Goal: Task Accomplishment & Management: Use online tool/utility

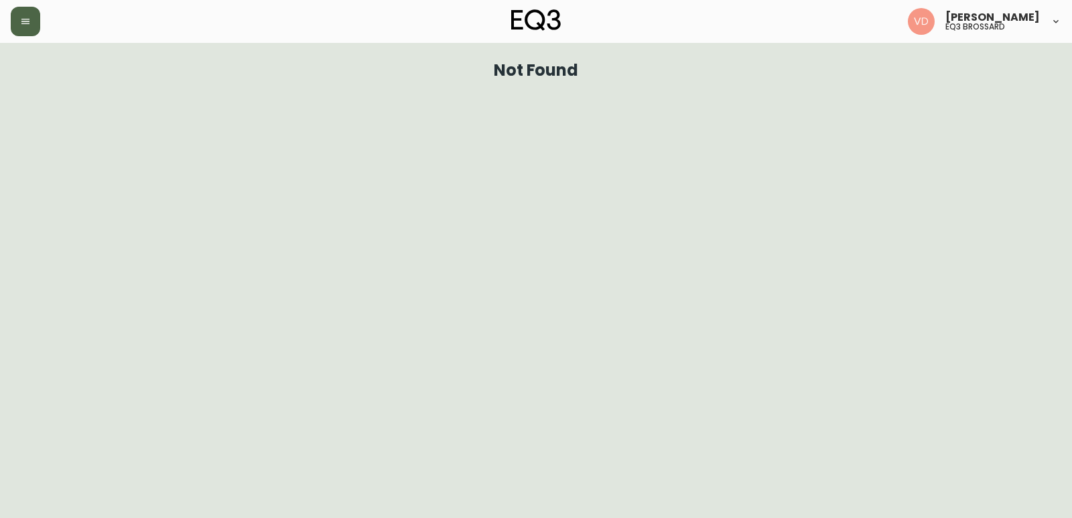
click at [20, 15] on button "button" at bounding box center [25, 21] width 29 height 29
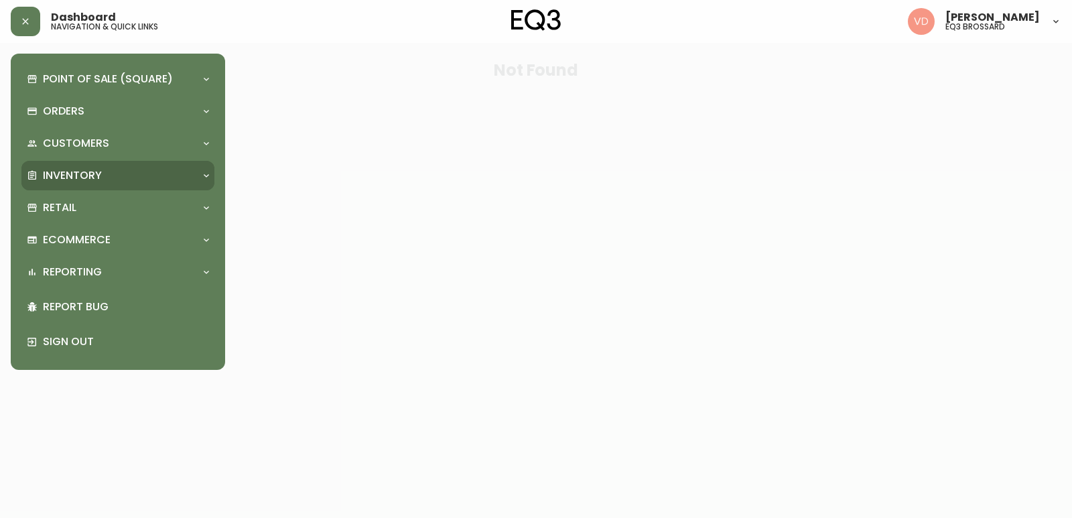
click at [62, 171] on p "Inventory" at bounding box center [72, 175] width 59 height 15
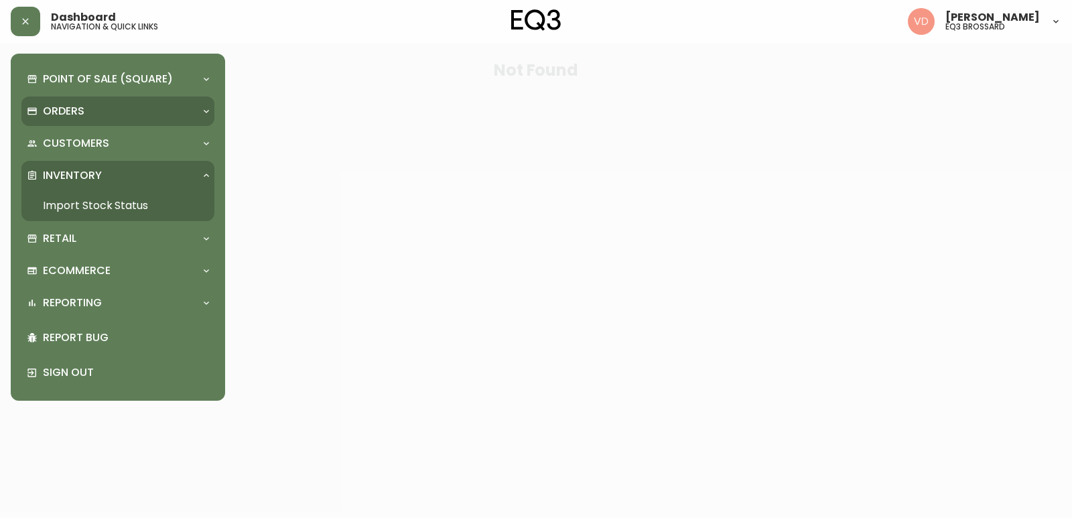
click at [91, 115] on div "Orders" at bounding box center [111, 111] width 169 height 15
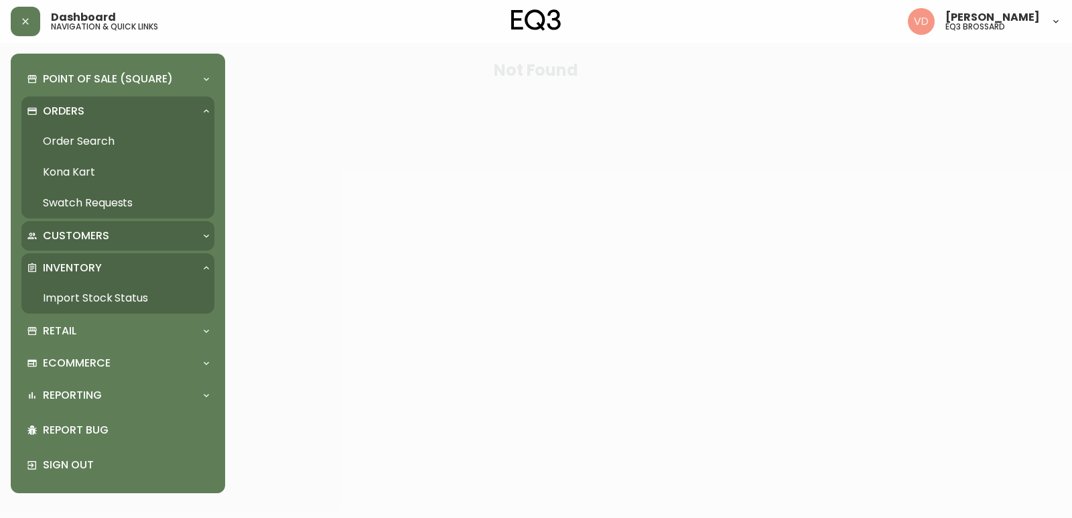
click at [65, 226] on div "Customers" at bounding box center [117, 235] width 193 height 29
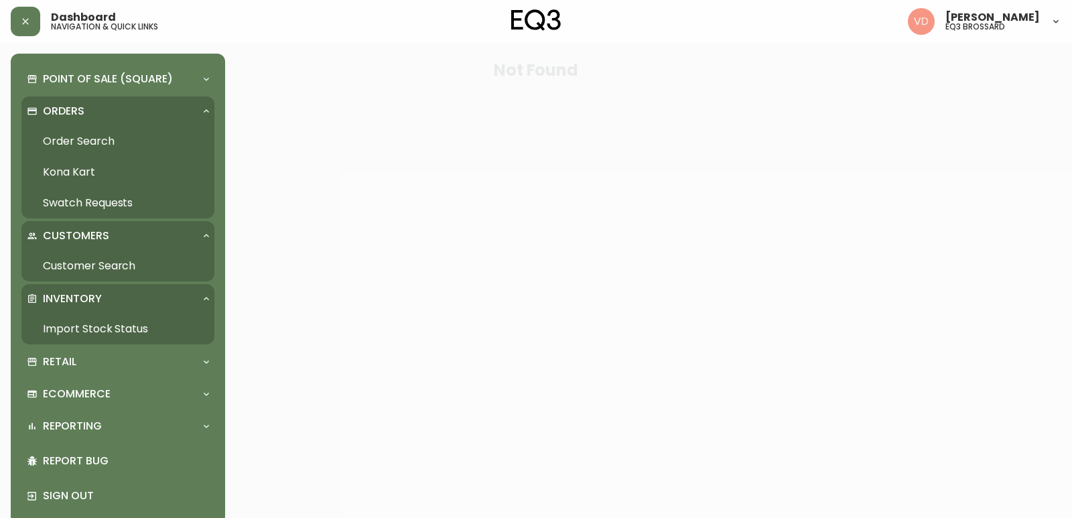
click at [65, 226] on div "Customers" at bounding box center [117, 235] width 193 height 29
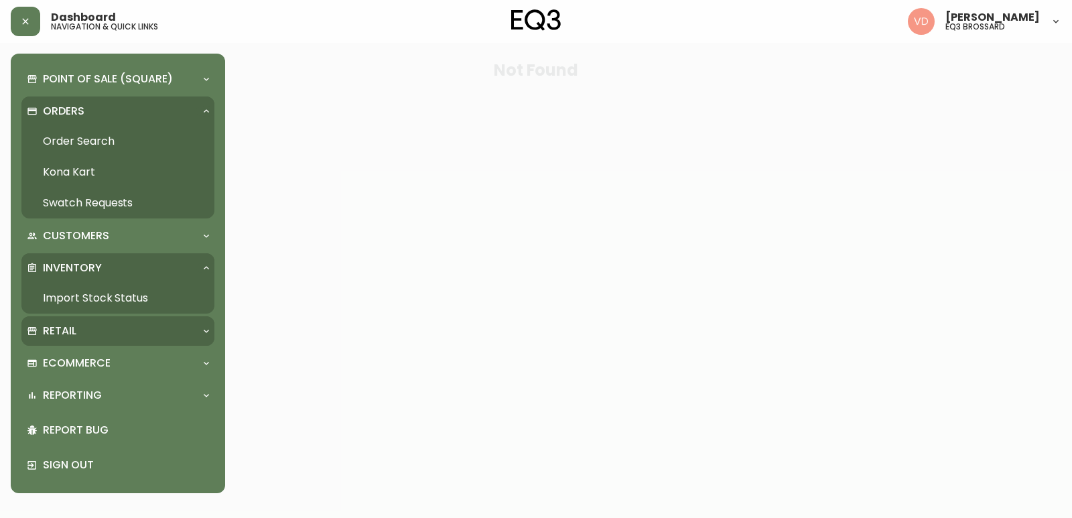
click at [69, 318] on div "Retail" at bounding box center [117, 330] width 193 height 29
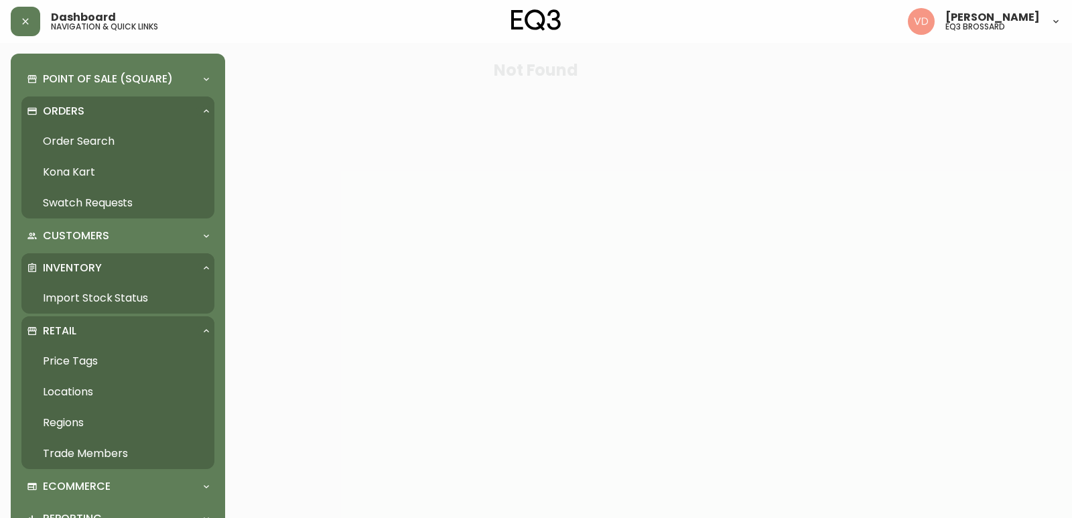
click at [61, 354] on link "Price Tags" at bounding box center [117, 361] width 193 height 31
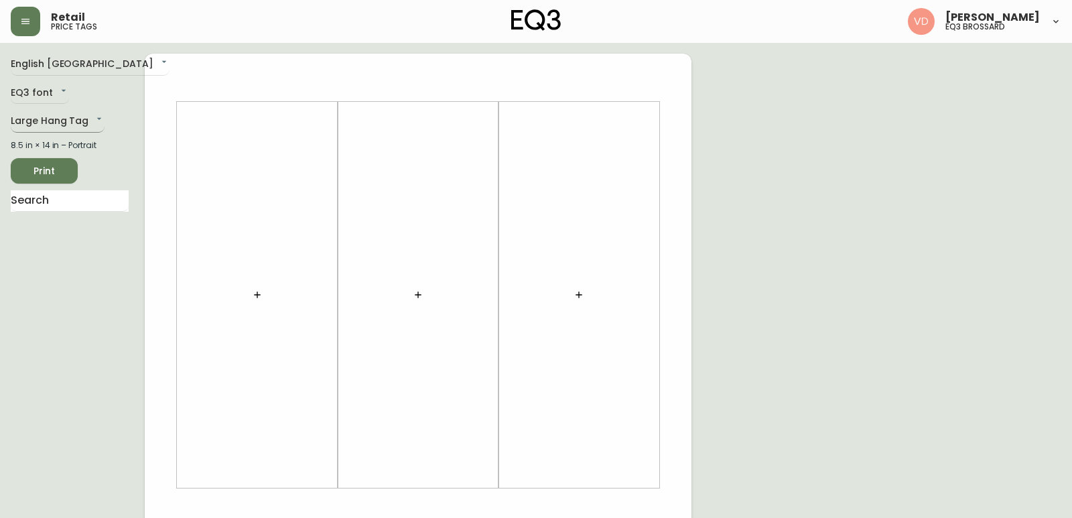
click at [68, 112] on body "Retail price tags [PERSON_NAME] eq3 brossard English [GEOGRAPHIC_DATA] en_CA EQ…" at bounding box center [536, 477] width 1072 height 954
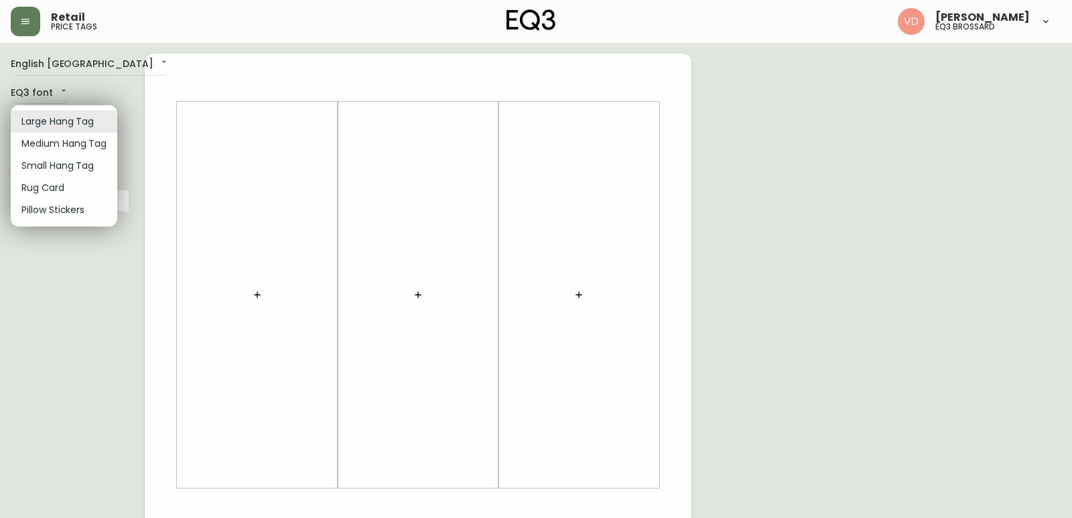
click at [65, 161] on li "Small Hang Tag" at bounding box center [64, 166] width 106 height 22
type input "small"
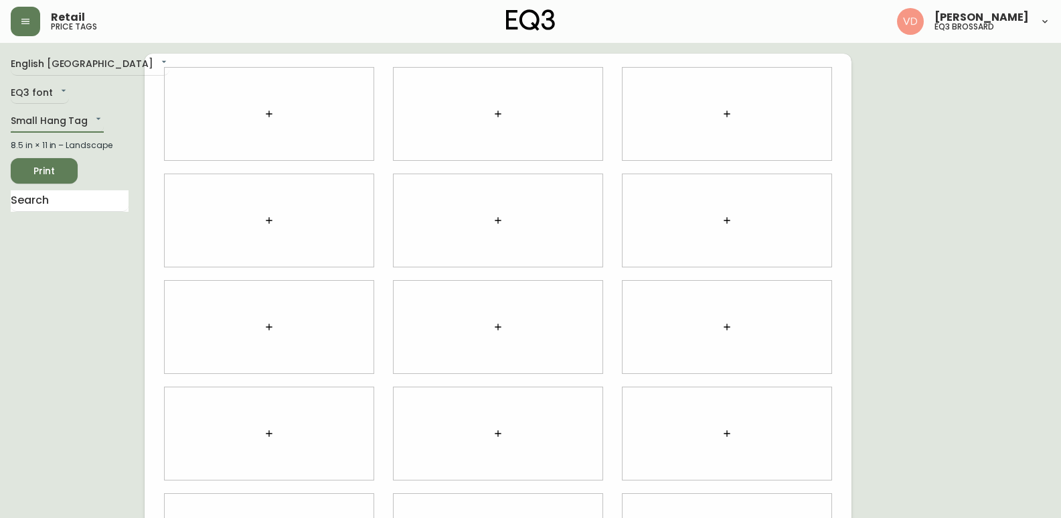
click at [55, 167] on span "Print" at bounding box center [44, 171] width 46 height 17
click at [263, 104] on button "button" at bounding box center [269, 113] width 27 height 27
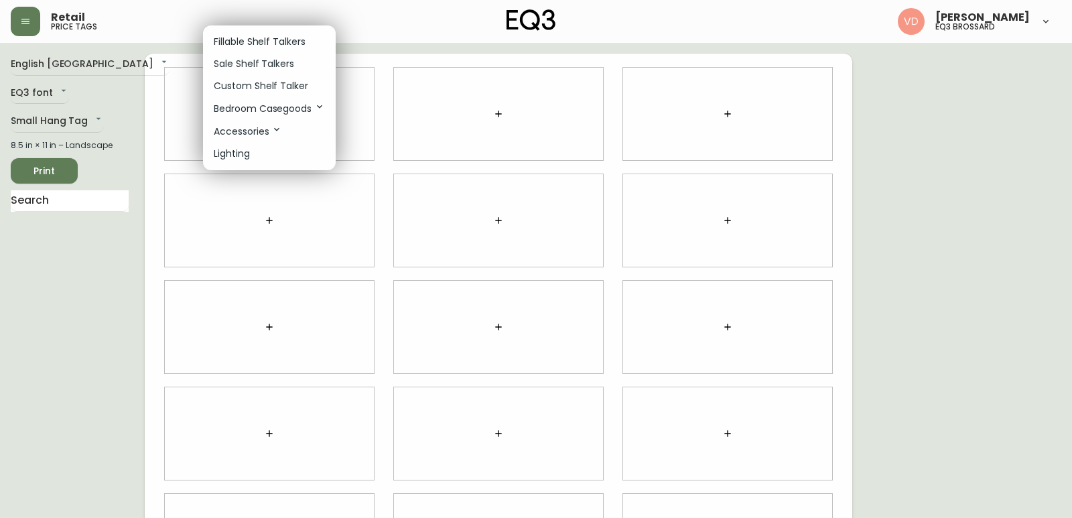
click at [254, 84] on p "Custom Shelf Talker" at bounding box center [261, 86] width 94 height 14
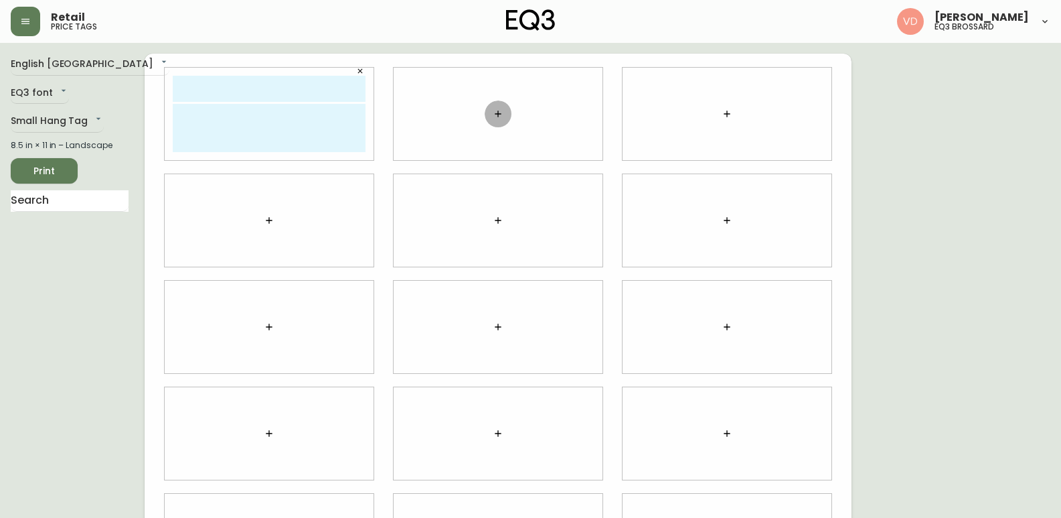
click at [508, 117] on button "button" at bounding box center [498, 113] width 27 height 27
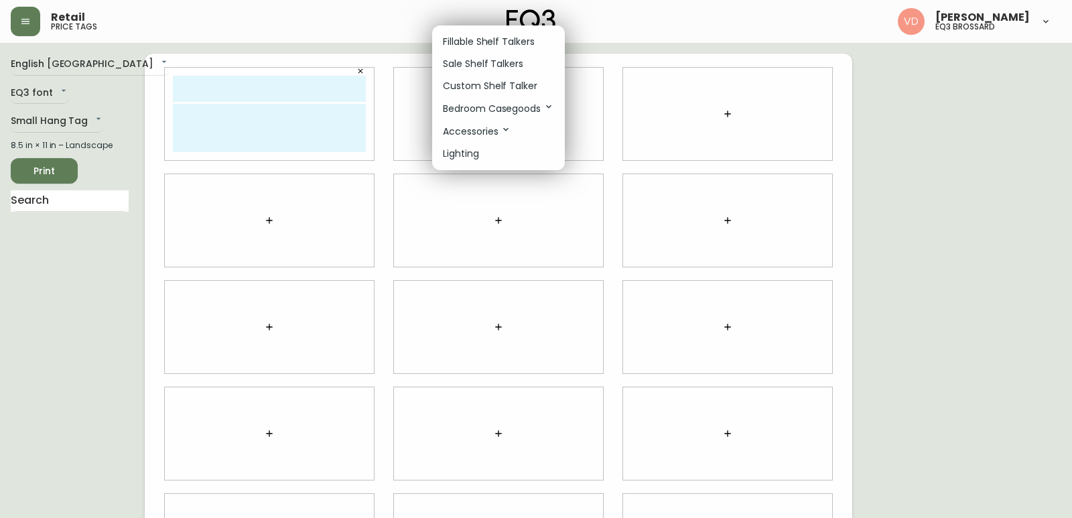
click at [512, 88] on p "Custom Shelf Talker" at bounding box center [490, 86] width 94 height 14
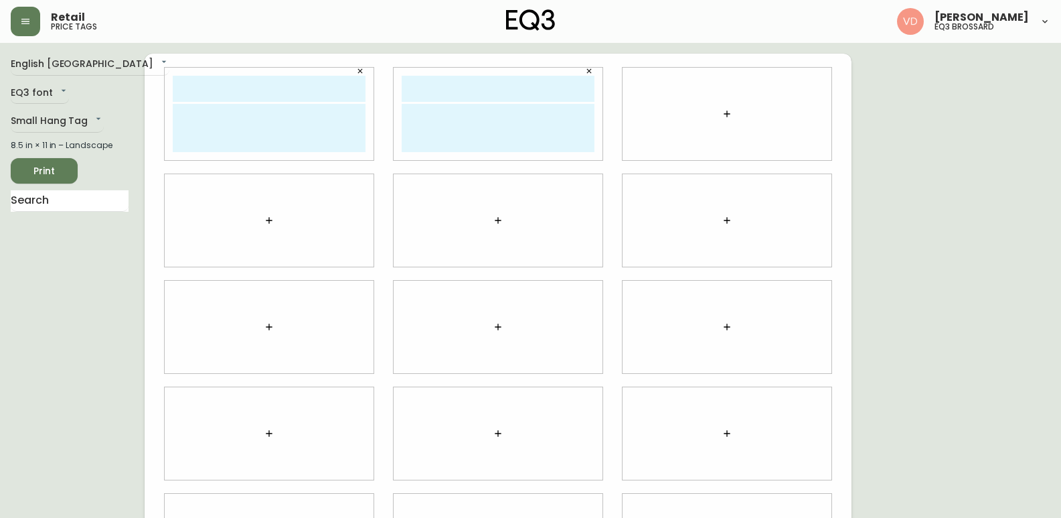
drag, startPoint x: 710, startPoint y: 110, endPoint x: 725, endPoint y: 111, distance: 14.8
click at [711, 110] on div at bounding box center [727, 114] width 209 height 92
click at [744, 117] on div at bounding box center [727, 114] width 209 height 92
click at [730, 117] on icon "button" at bounding box center [727, 113] width 11 height 11
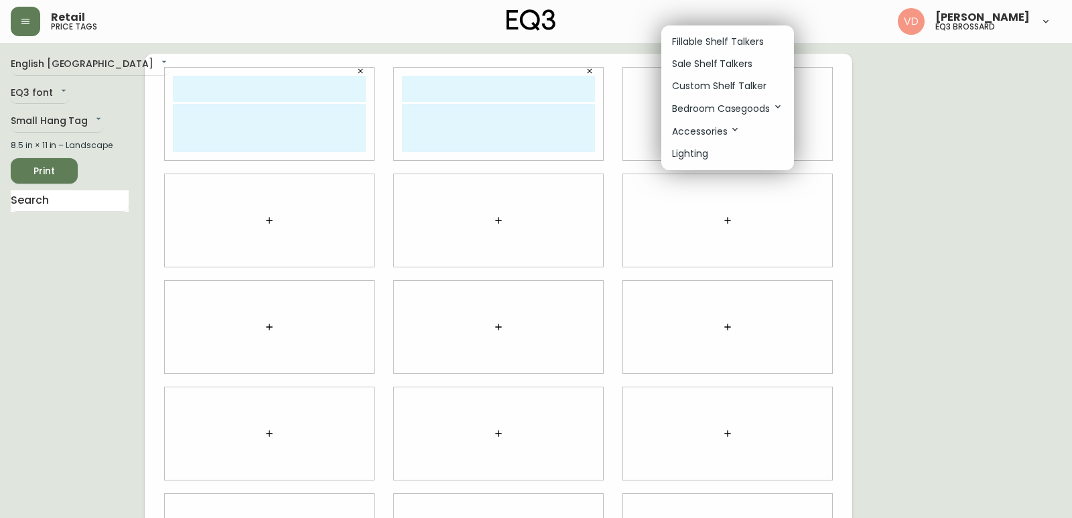
click at [730, 82] on p "Custom Shelf Talker" at bounding box center [719, 86] width 94 height 14
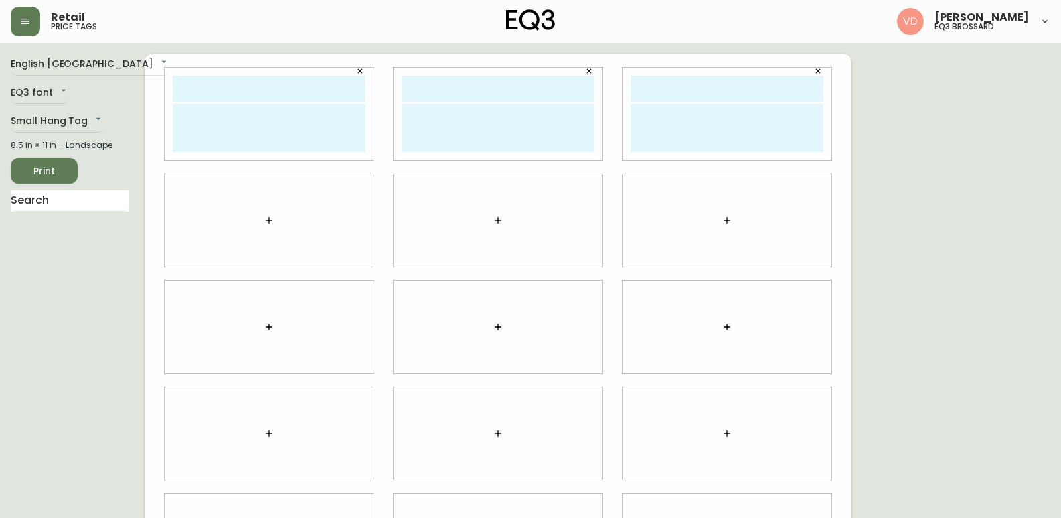
click at [271, 217] on icon "button" at bounding box center [269, 220] width 11 height 11
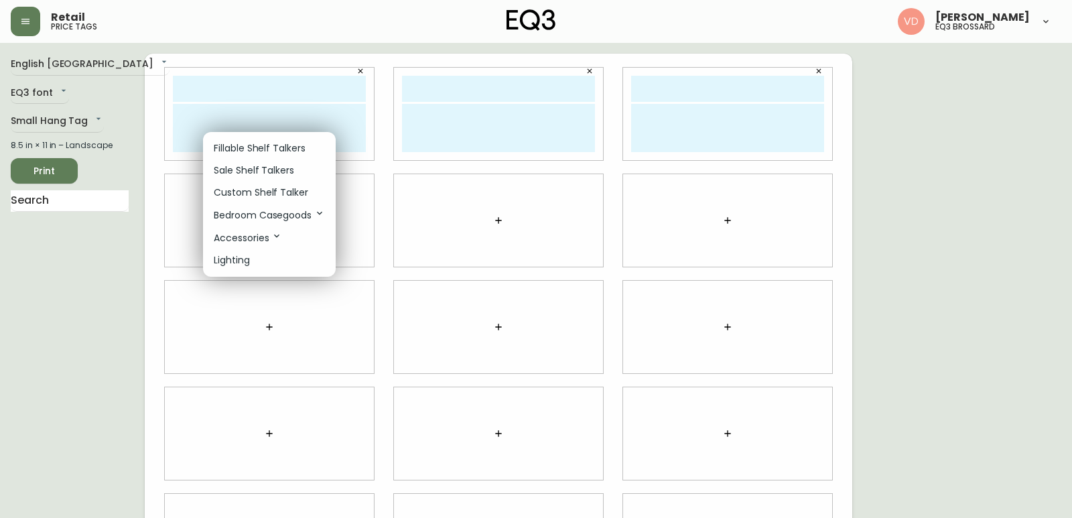
click at [291, 188] on p "Custom Shelf Talker" at bounding box center [261, 193] width 94 height 14
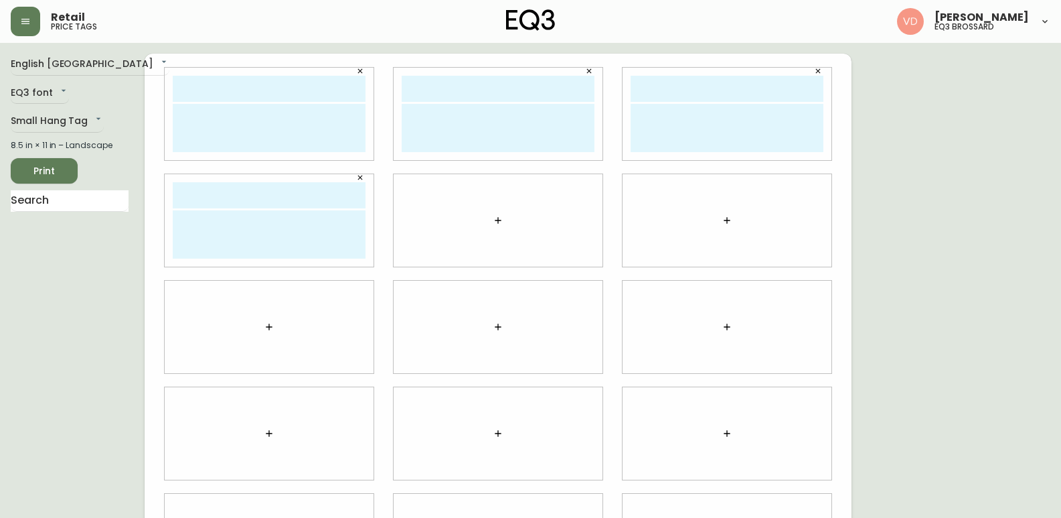
click at [504, 214] on button "button" at bounding box center [498, 220] width 27 height 27
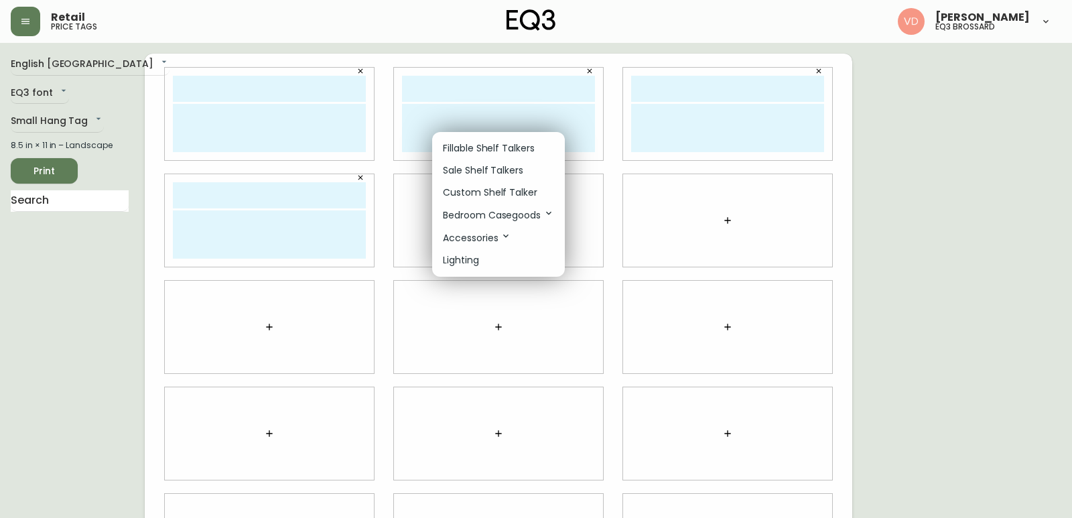
click at [507, 194] on p "Custom Shelf Talker" at bounding box center [490, 193] width 94 height 14
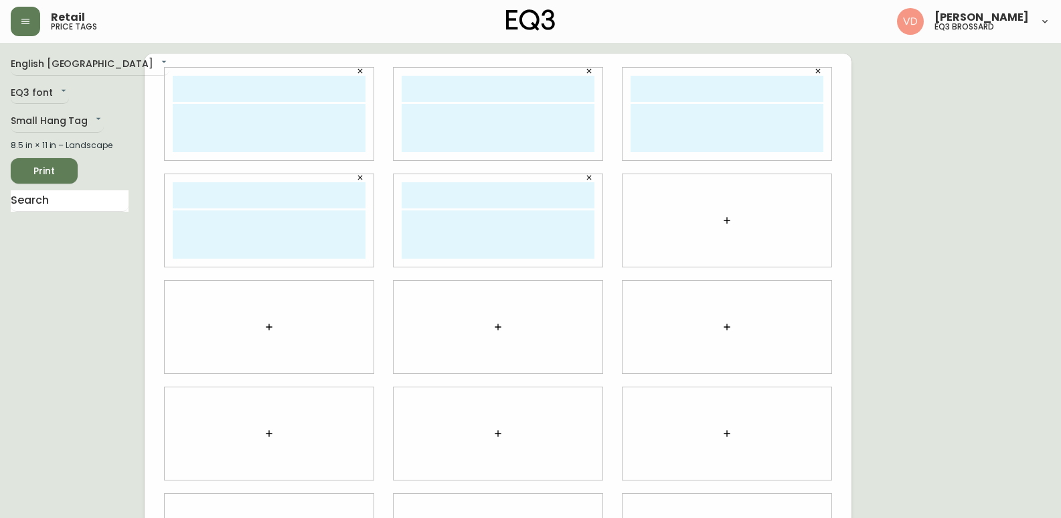
click at [725, 217] on icon "button" at bounding box center [727, 220] width 11 height 11
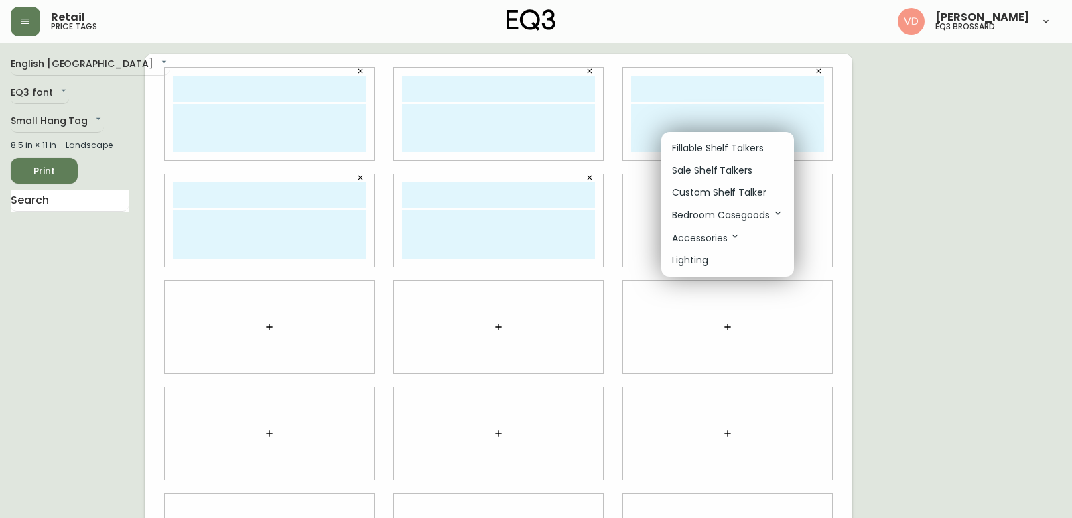
click at [715, 193] on p "Custom Shelf Talker" at bounding box center [719, 193] width 94 height 14
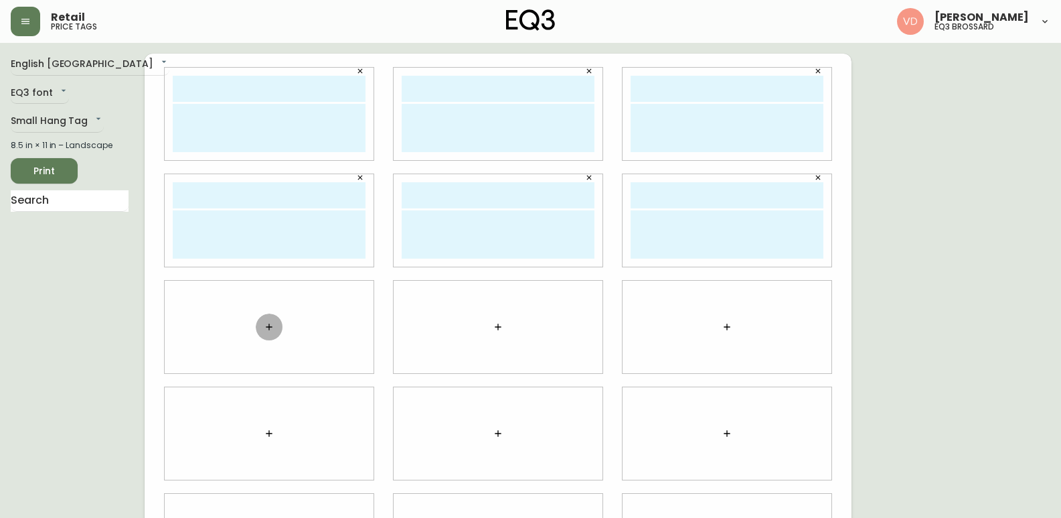
click at [279, 332] on button "button" at bounding box center [269, 326] width 27 height 27
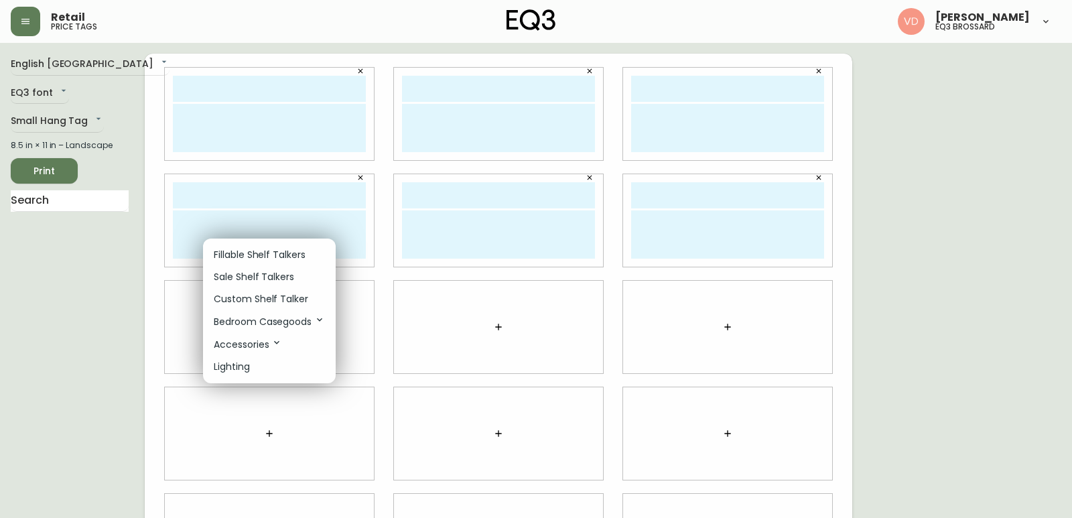
click at [292, 295] on p "Custom Shelf Talker" at bounding box center [261, 299] width 94 height 14
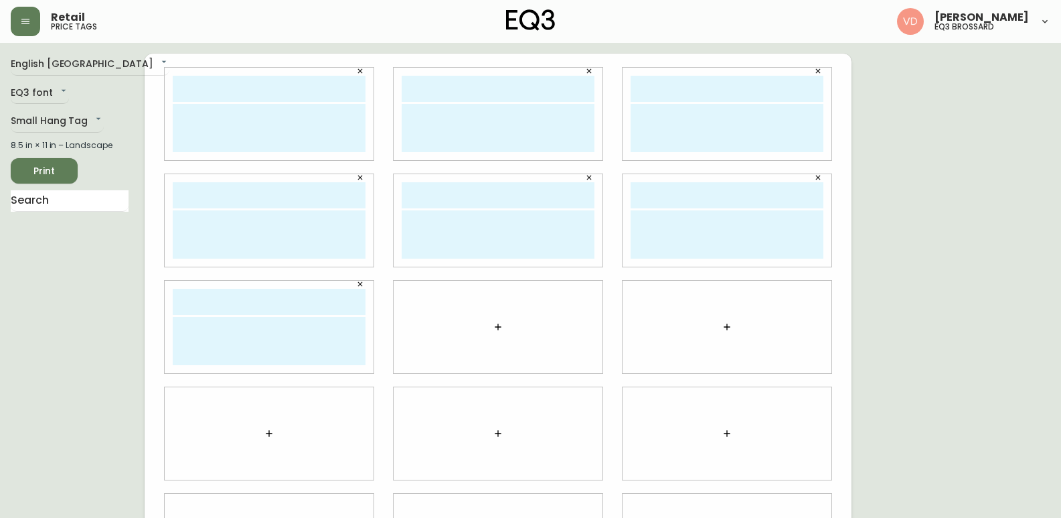
click at [507, 324] on button "button" at bounding box center [498, 326] width 27 height 27
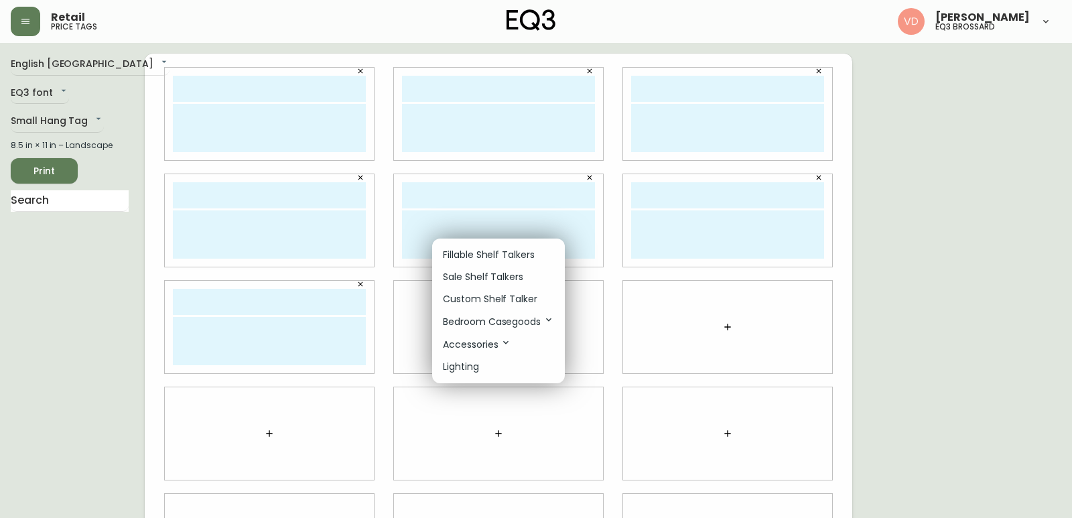
click at [510, 302] on p "Custom Shelf Talker" at bounding box center [490, 299] width 94 height 14
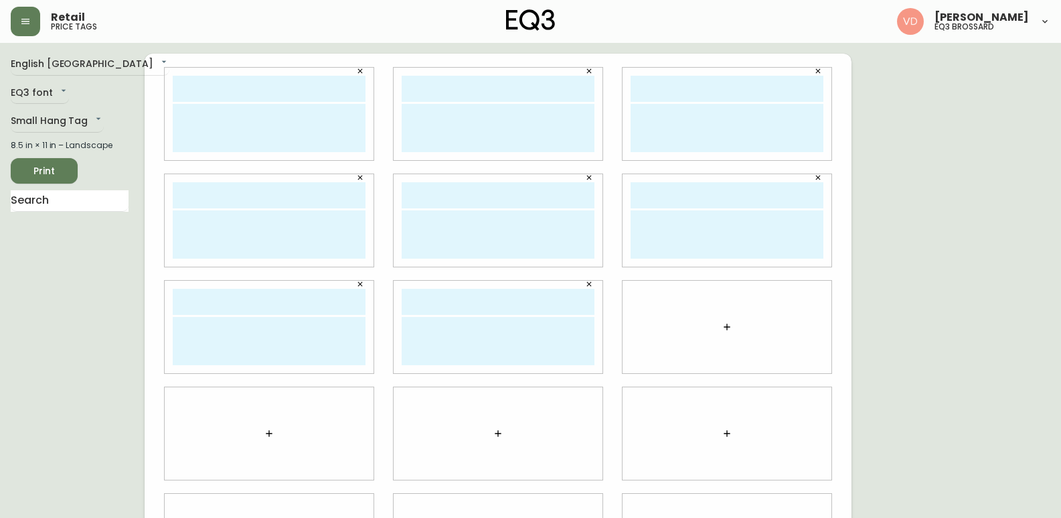
click at [729, 327] on icon "button" at bounding box center [727, 326] width 11 height 11
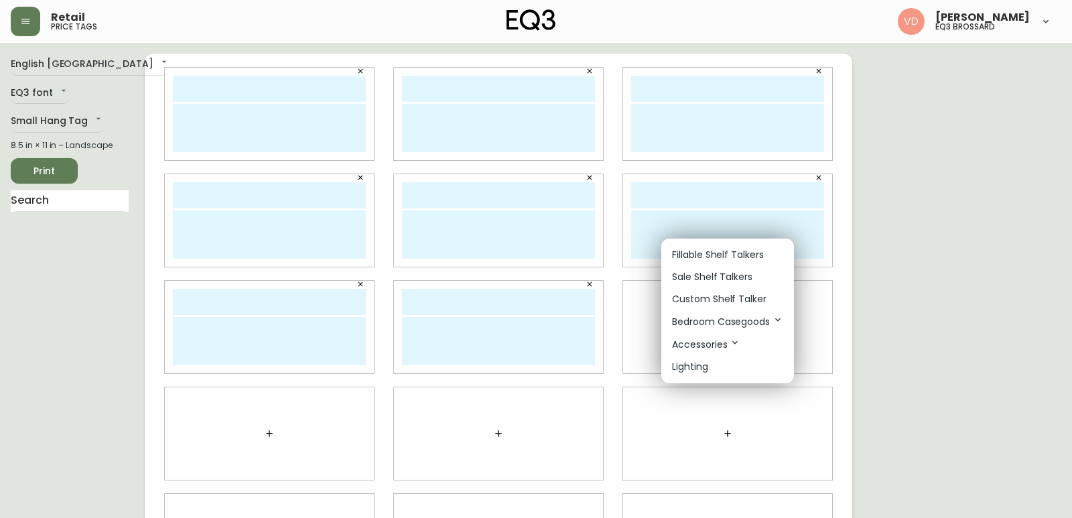
click at [728, 297] on p "Custom Shelf Talker" at bounding box center [719, 299] width 94 height 14
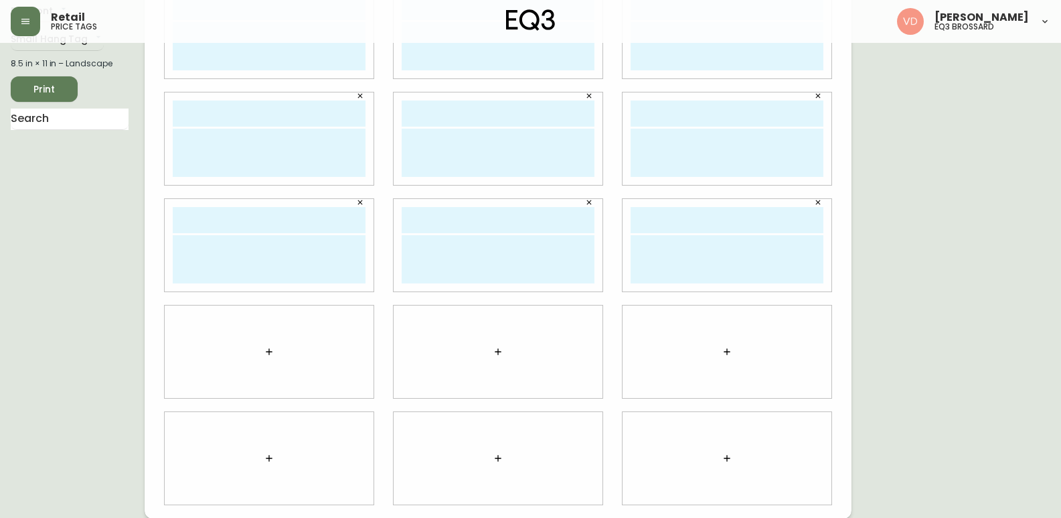
scroll to position [82, 0]
click at [260, 341] on button "button" at bounding box center [269, 351] width 27 height 27
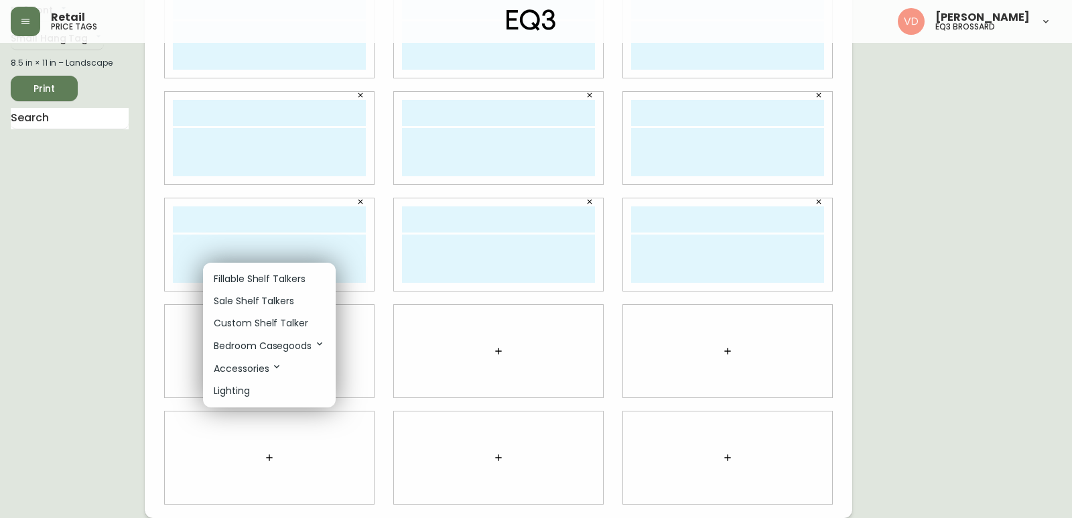
click at [279, 323] on p "Custom Shelf Talker" at bounding box center [261, 323] width 94 height 14
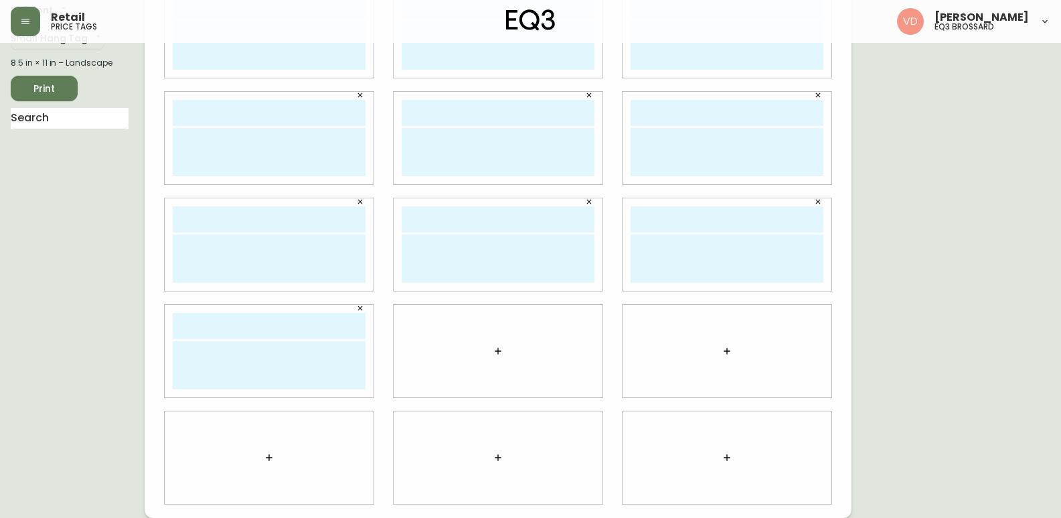
click at [504, 355] on button "button" at bounding box center [498, 351] width 27 height 27
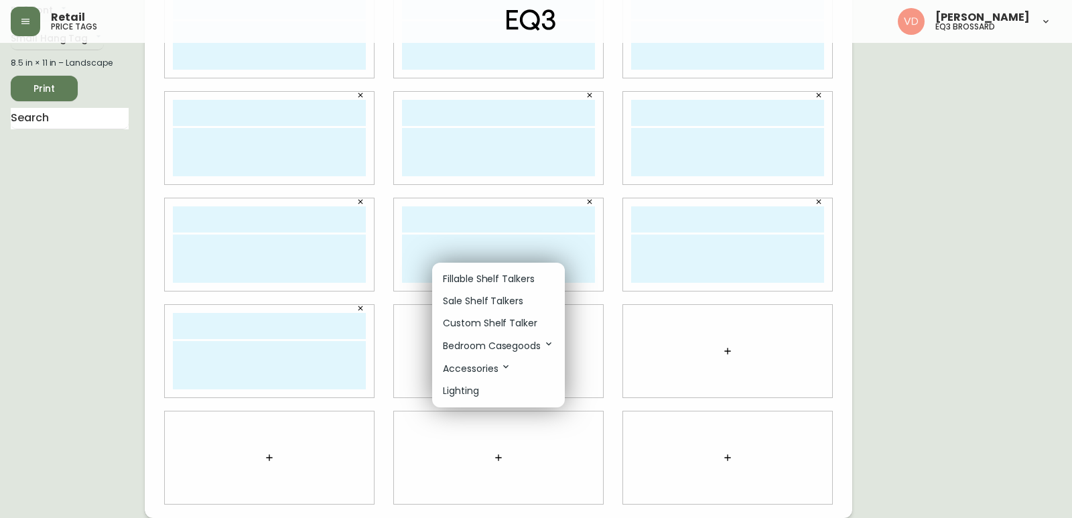
click at [510, 322] on p "Custom Shelf Talker" at bounding box center [490, 323] width 94 height 14
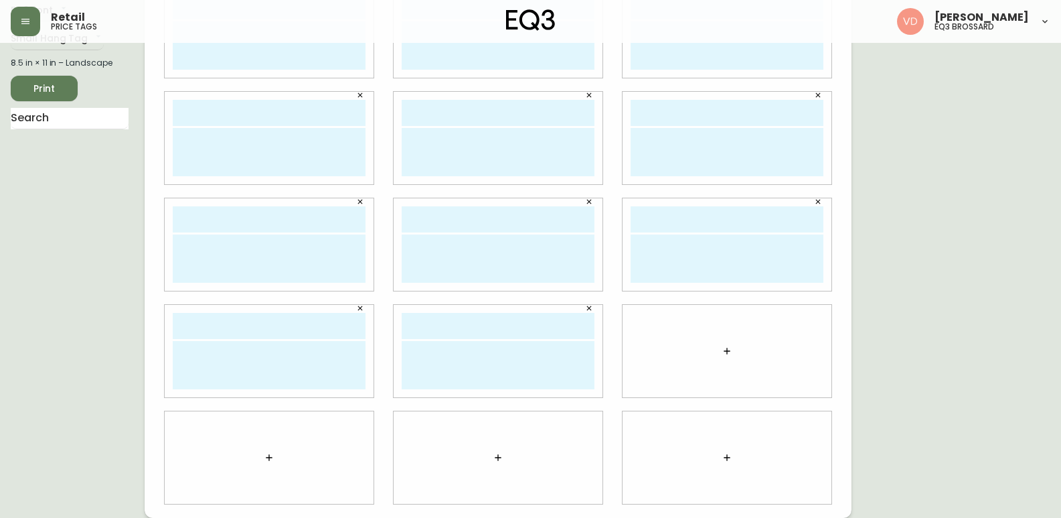
click at [729, 350] on icon "button" at bounding box center [727, 351] width 11 height 11
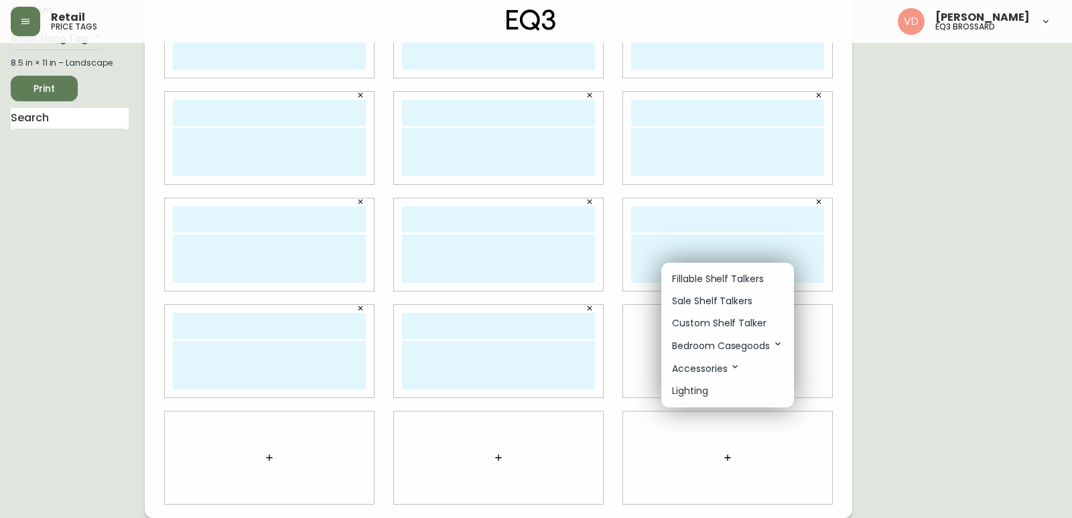
click at [721, 320] on p "Custom Shelf Talker" at bounding box center [719, 323] width 94 height 14
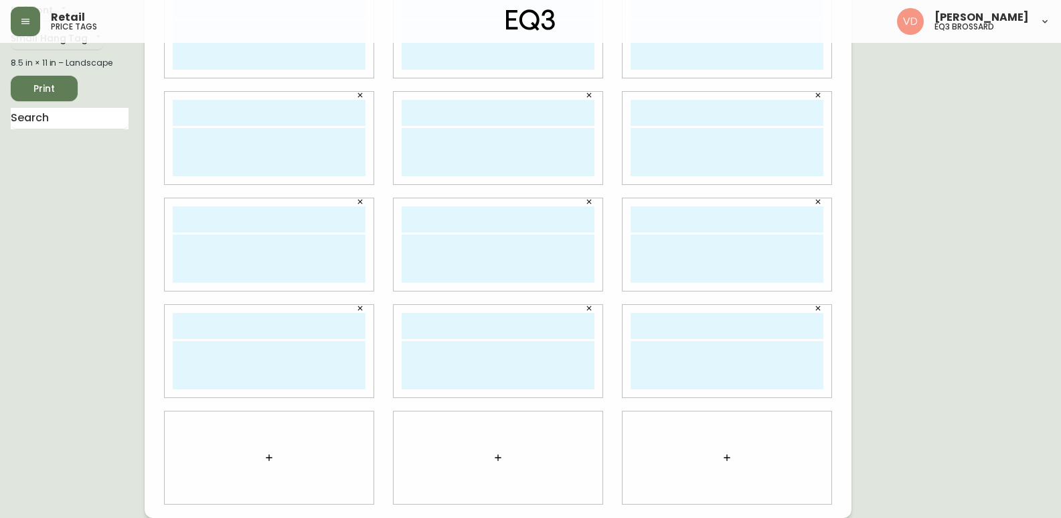
click at [271, 455] on icon "button" at bounding box center [269, 457] width 11 height 11
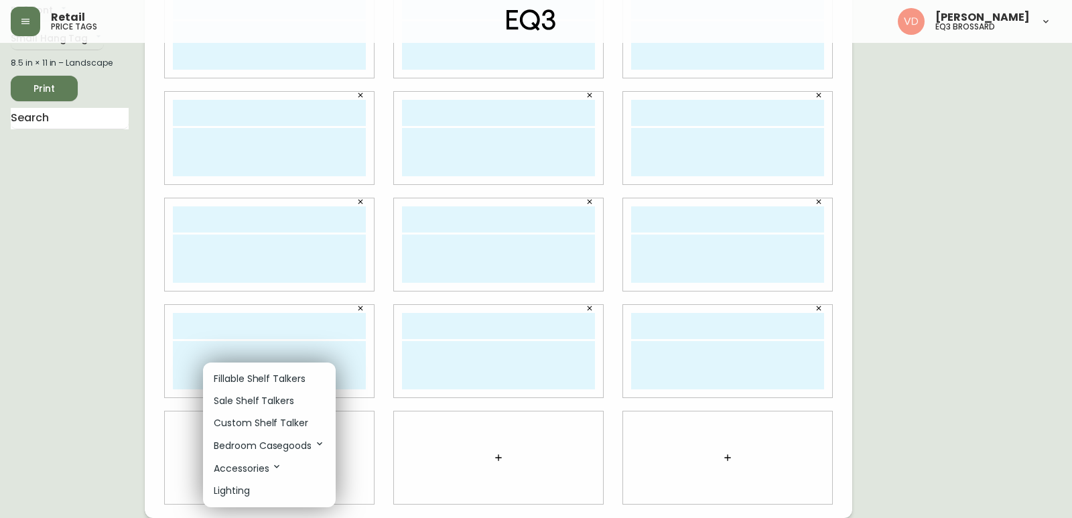
click at [293, 423] on p "Custom Shelf Talker" at bounding box center [261, 423] width 94 height 14
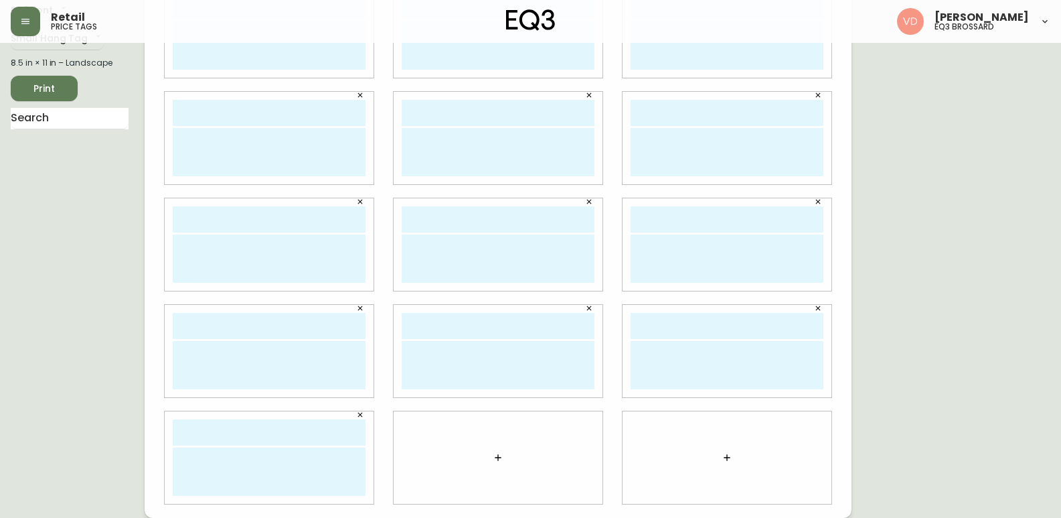
click at [504, 459] on button "button" at bounding box center [498, 457] width 27 height 27
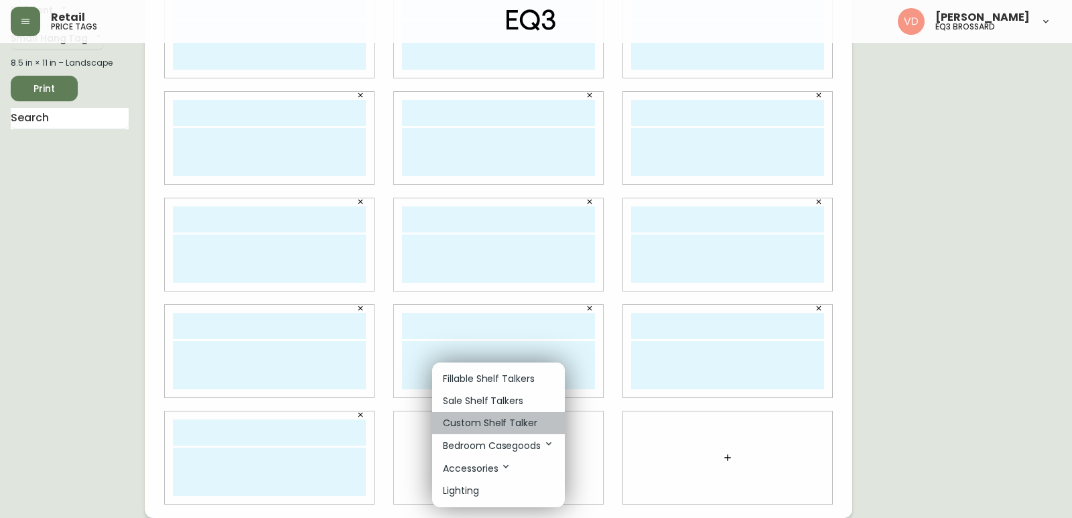
click at [504, 421] on p "Custom Shelf Talker" at bounding box center [490, 423] width 94 height 14
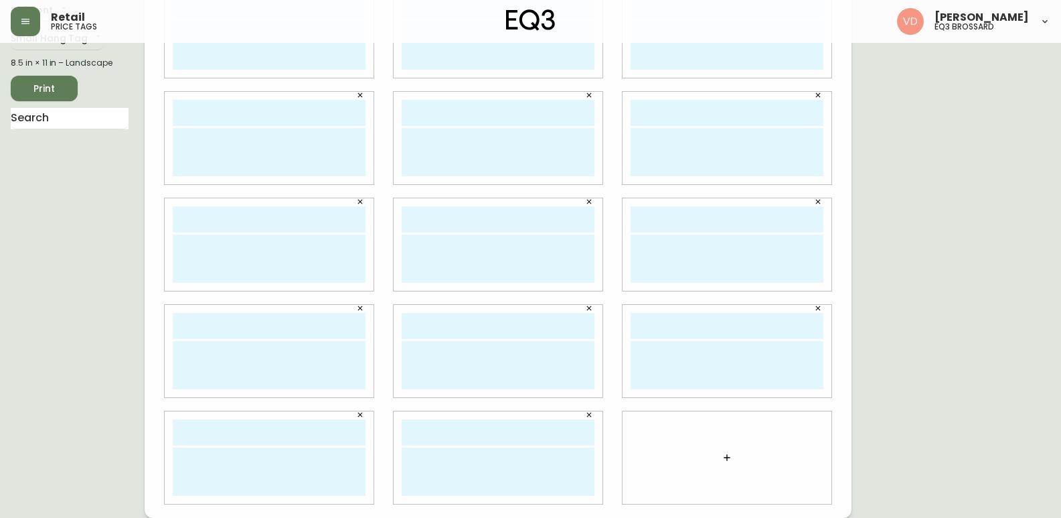
click at [731, 450] on button "button" at bounding box center [727, 457] width 27 height 27
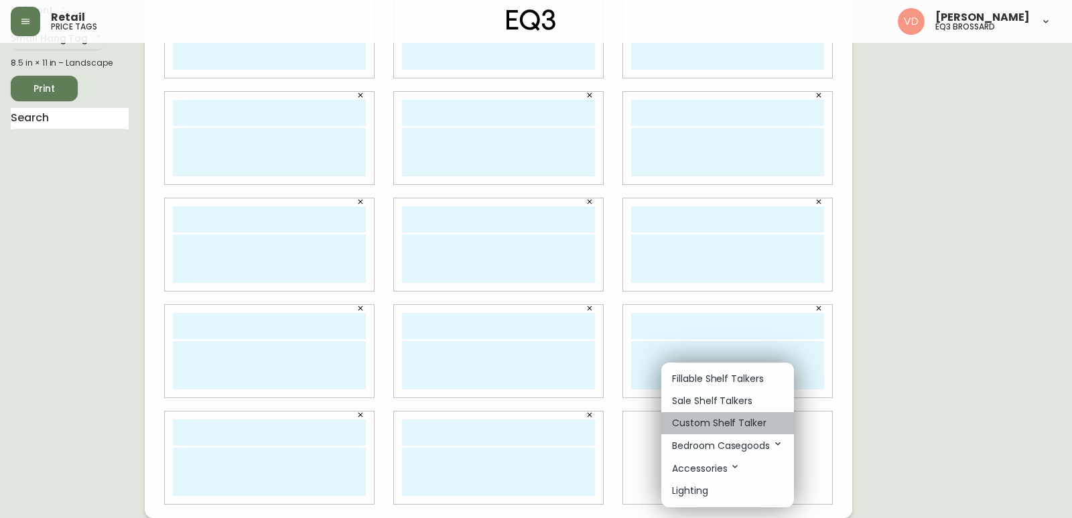
click at [725, 413] on li "Custom Shelf Talker" at bounding box center [727, 423] width 133 height 22
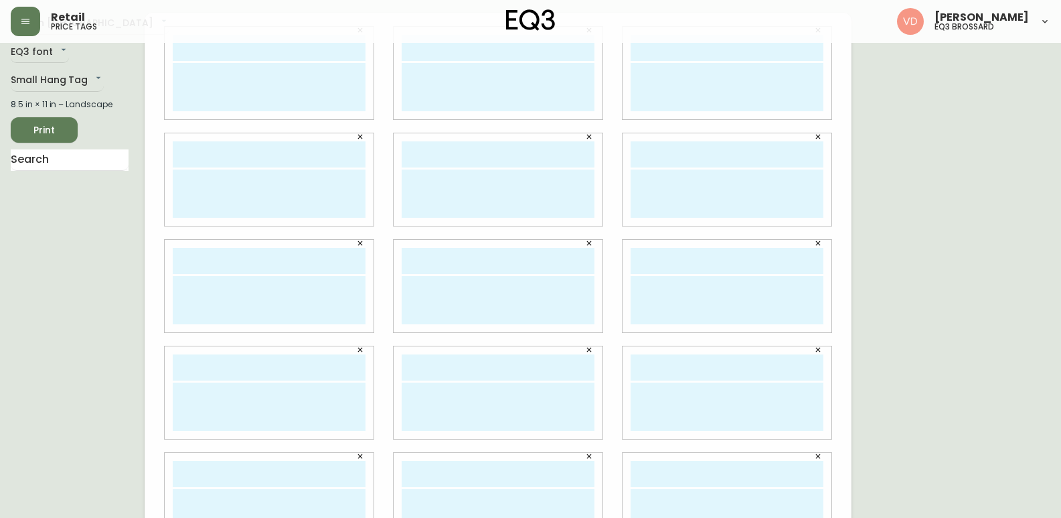
scroll to position [0, 0]
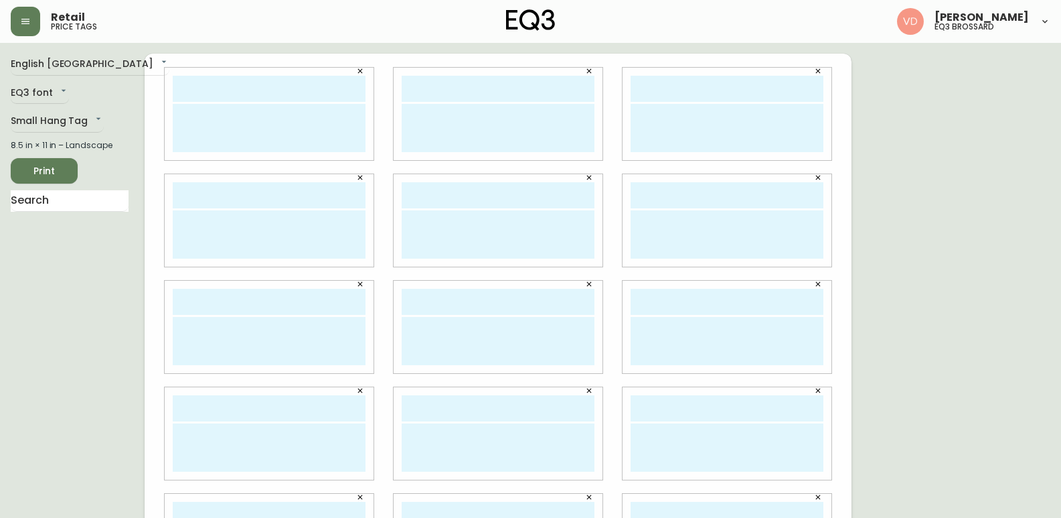
click at [209, 90] on input "text" at bounding box center [269, 89] width 193 height 26
click at [272, 97] on input "Lu" at bounding box center [269, 89] width 193 height 26
type input "[PERSON_NAME]"
click at [449, 84] on input "text" at bounding box center [498, 89] width 193 height 26
type input "[PERSON_NAME]"
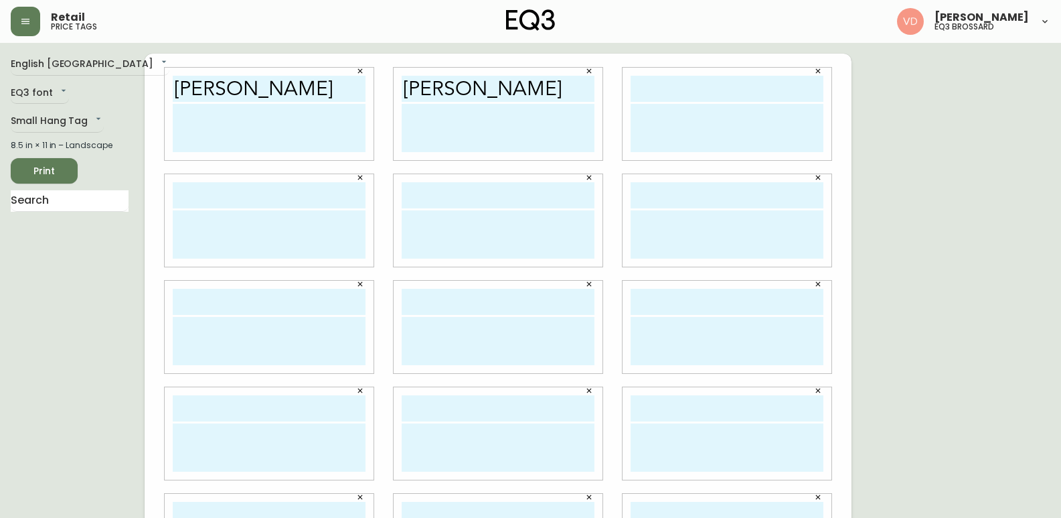
click at [670, 94] on input "text" at bounding box center [727, 89] width 193 height 26
type input "[PERSON_NAME]"
click at [218, 192] on input "text" at bounding box center [269, 195] width 193 height 26
type input "[PERSON_NAME]"
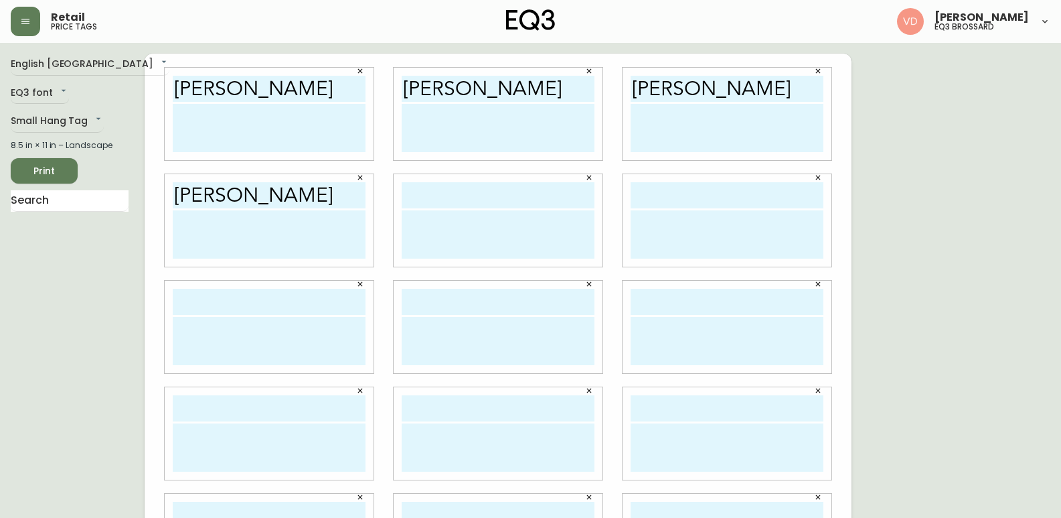
click at [477, 201] on input "text" at bounding box center [498, 195] width 193 height 26
type input "[PERSON_NAME]"
click at [737, 206] on input "text" at bounding box center [727, 195] width 193 height 26
type input "[PERSON_NAME]"
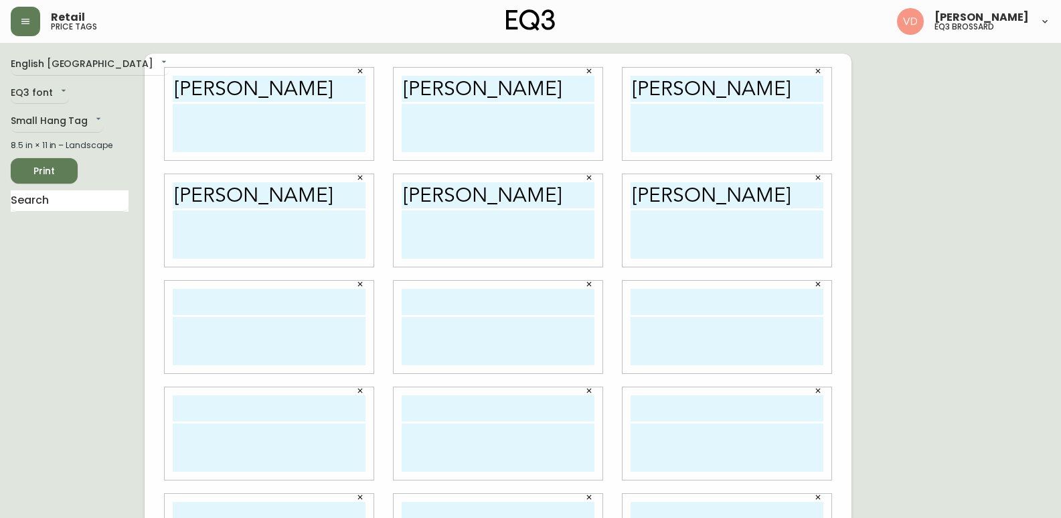
click at [273, 305] on input "text" at bounding box center [269, 302] width 193 height 26
type input "[PERSON_NAME]"
click at [520, 277] on div at bounding box center [498, 327] width 229 height 106
click at [492, 297] on input "text" at bounding box center [498, 302] width 193 height 26
type input "[PERSON_NAME]"
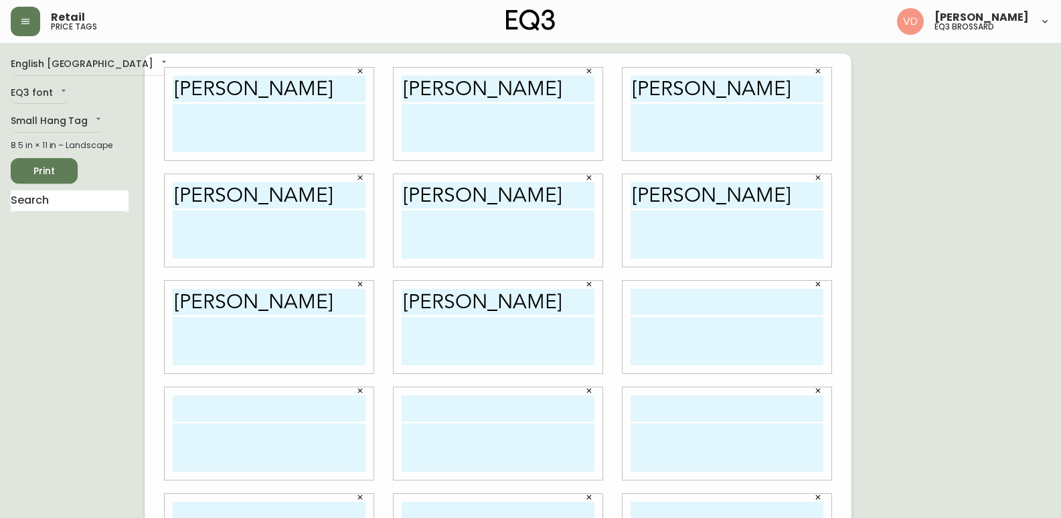
click at [637, 288] on div at bounding box center [727, 327] width 209 height 92
type input "[PERSON_NAME]"
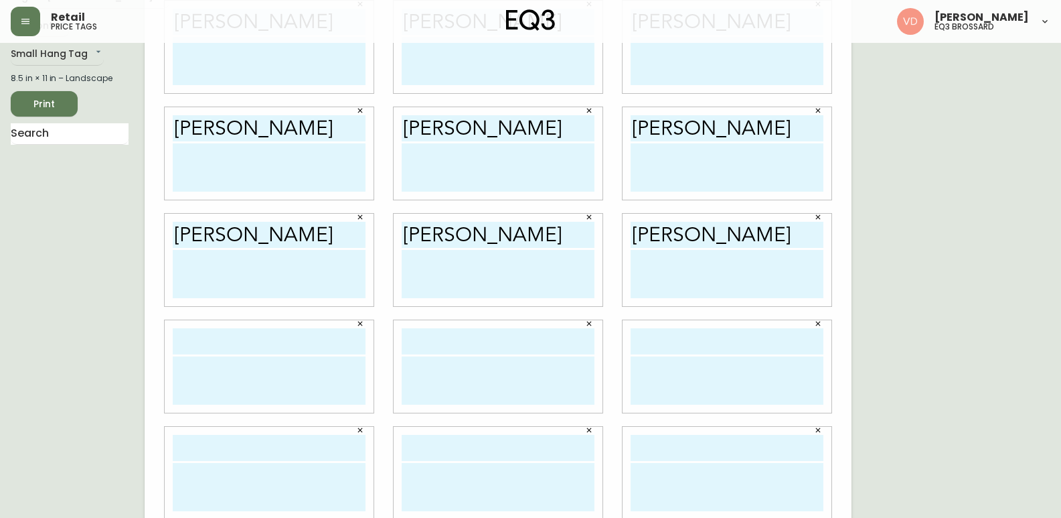
scroll to position [82, 0]
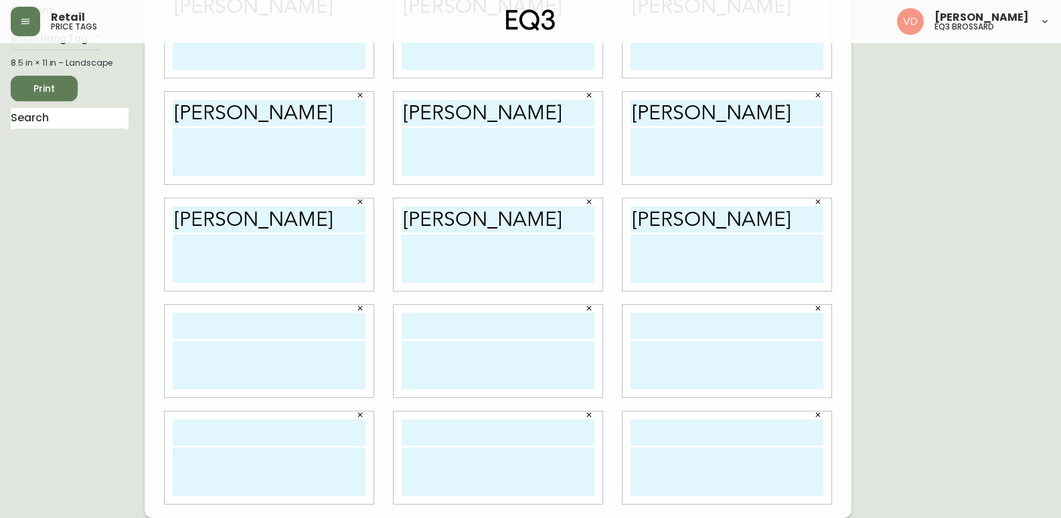
click at [208, 309] on div at bounding box center [269, 351] width 209 height 92
click at [222, 315] on input "text" at bounding box center [269, 326] width 193 height 26
type input "[PERSON_NAME]"
click at [462, 327] on input "text" at bounding box center [498, 326] width 193 height 26
type input "[PERSON_NAME]"
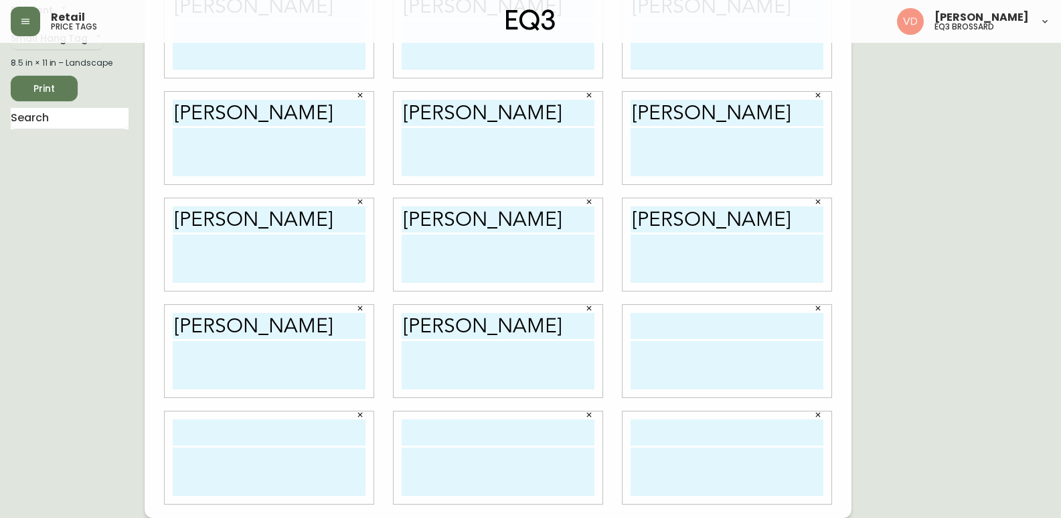
click at [672, 327] on input "text" at bounding box center [727, 326] width 193 height 26
type input "[PERSON_NAME]"
click at [690, 430] on input "text" at bounding box center [727, 432] width 193 height 26
type input "[PERSON_NAME]"
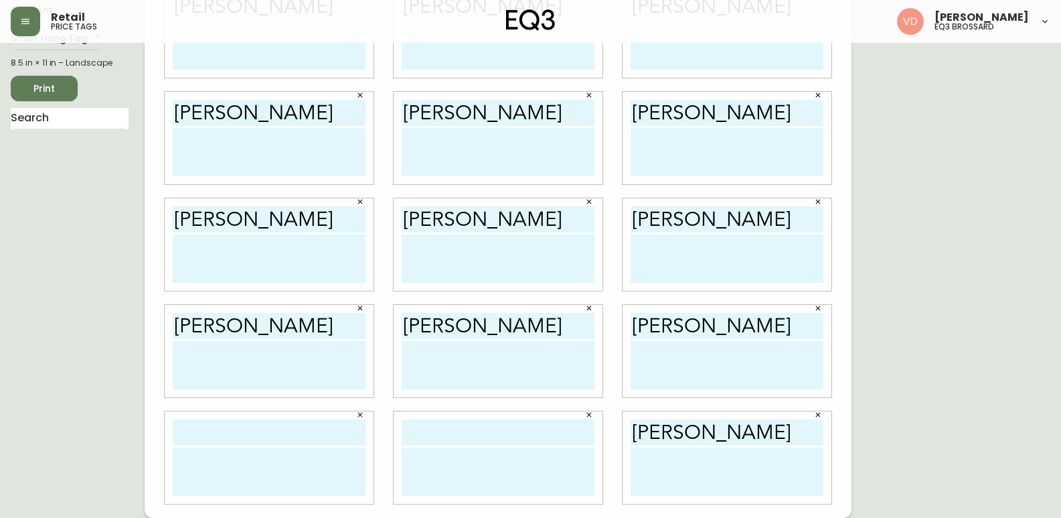
click at [465, 437] on input "text" at bounding box center [498, 432] width 193 height 26
type input "[PERSON_NAME]"
click at [228, 415] on div at bounding box center [269, 457] width 209 height 92
click at [231, 420] on input "text" at bounding box center [269, 432] width 193 height 26
type input "[PERSON_NAME]"
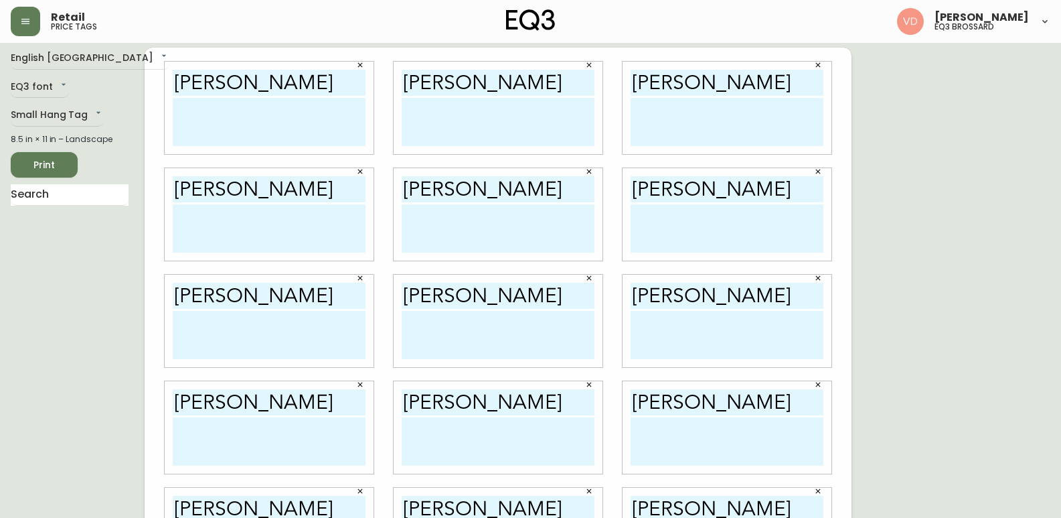
scroll to position [0, 0]
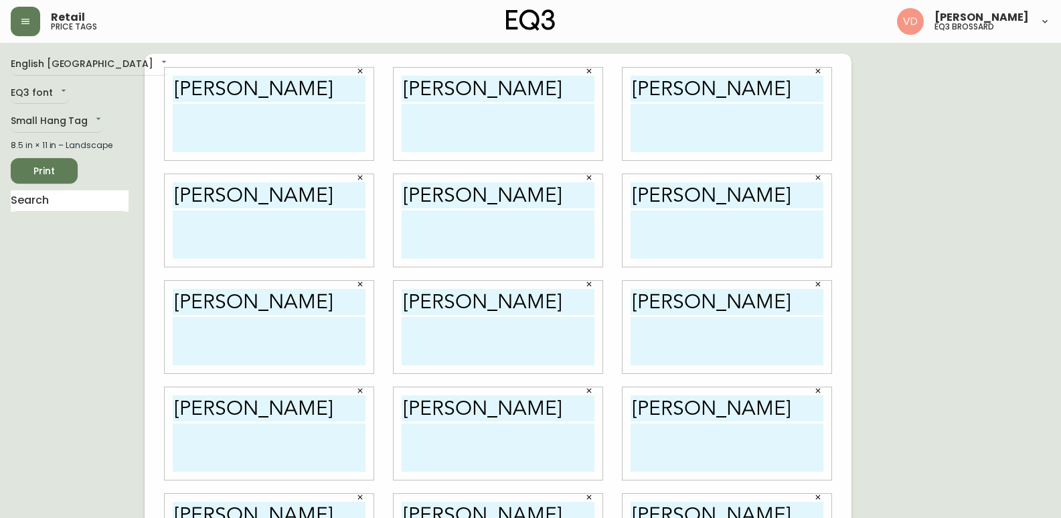
click at [210, 108] on textarea at bounding box center [269, 128] width 193 height 48
click at [207, 124] on textarea at bounding box center [269, 128] width 193 height 48
type textarea "c"
drag, startPoint x: 270, startPoint y: 148, endPoint x: 104, endPoint y: 97, distance: 173.7
click at [104, 97] on div "English Canada en_CA EQ3 font EQ3 Small Hang Tag small 8.5 in × 11 in – Landsca…" at bounding box center [531, 327] width 1040 height 546
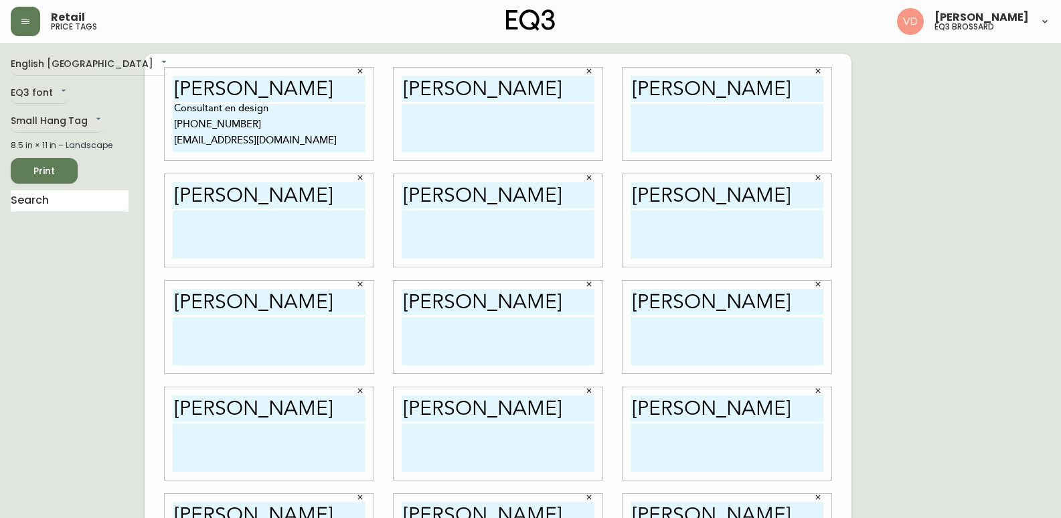
type textarea "Consultant en design [PHONE_NUMBER] [EMAIL_ADDRESS][DOMAIN_NAME]"
click at [424, 120] on textarea at bounding box center [498, 128] width 193 height 48
paste textarea "Consultant en design [PHONE_NUMBER] [EMAIL_ADDRESS][DOMAIN_NAME]"
type textarea "Consultant en design [PHONE_NUMBER] [EMAIL_ADDRESS][DOMAIN_NAME]"
click at [666, 125] on textarea at bounding box center [727, 128] width 193 height 48
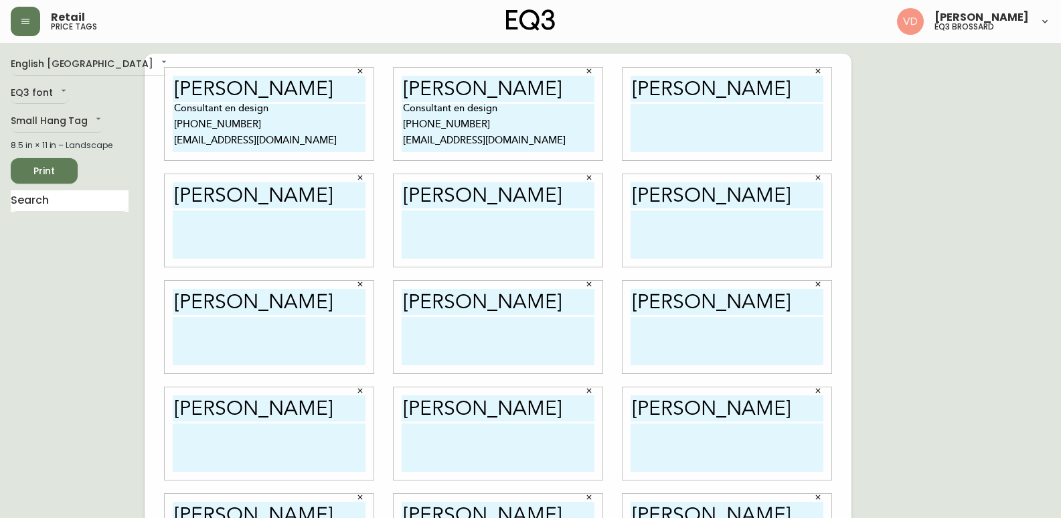
paste textarea "Consultant en design [PHONE_NUMBER] [EMAIL_ADDRESS][DOMAIN_NAME]"
type textarea "Consultant en design [PHONE_NUMBER] [EMAIL_ADDRESS][DOMAIN_NAME]"
click at [259, 230] on textarea at bounding box center [269, 234] width 193 height 48
paste textarea "Consultant en design [PHONE_NUMBER] [EMAIL_ADDRESS][DOMAIN_NAME]"
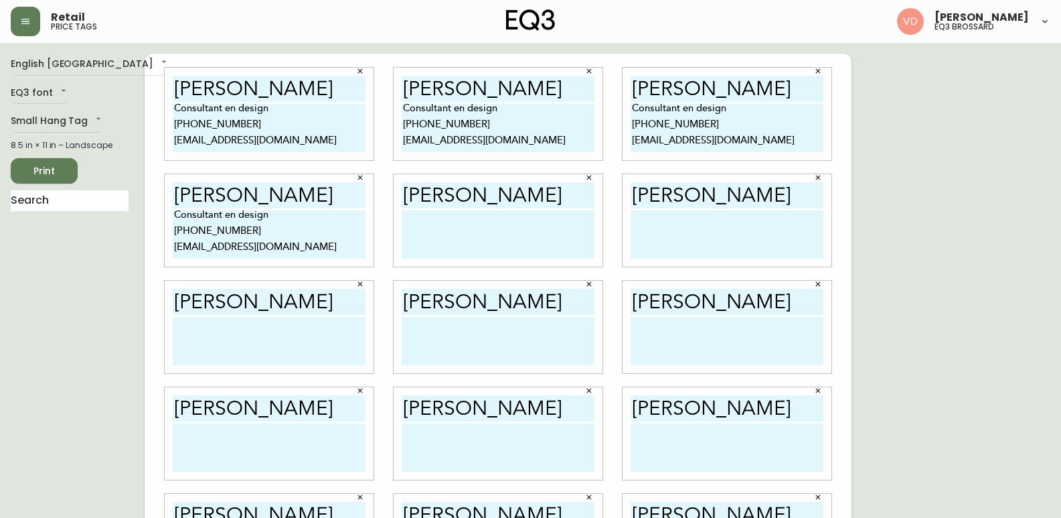
type textarea "Consultant en design [PHONE_NUMBER] [EMAIL_ADDRESS][DOMAIN_NAME]"
click at [490, 234] on textarea at bounding box center [498, 234] width 193 height 48
paste textarea "Consultant en design [PHONE_NUMBER] [EMAIL_ADDRESS][DOMAIN_NAME]"
type textarea "Consultant en design [PHONE_NUMBER] [EMAIL_ADDRESS][DOMAIN_NAME]"
click at [699, 234] on textarea at bounding box center [727, 234] width 193 height 48
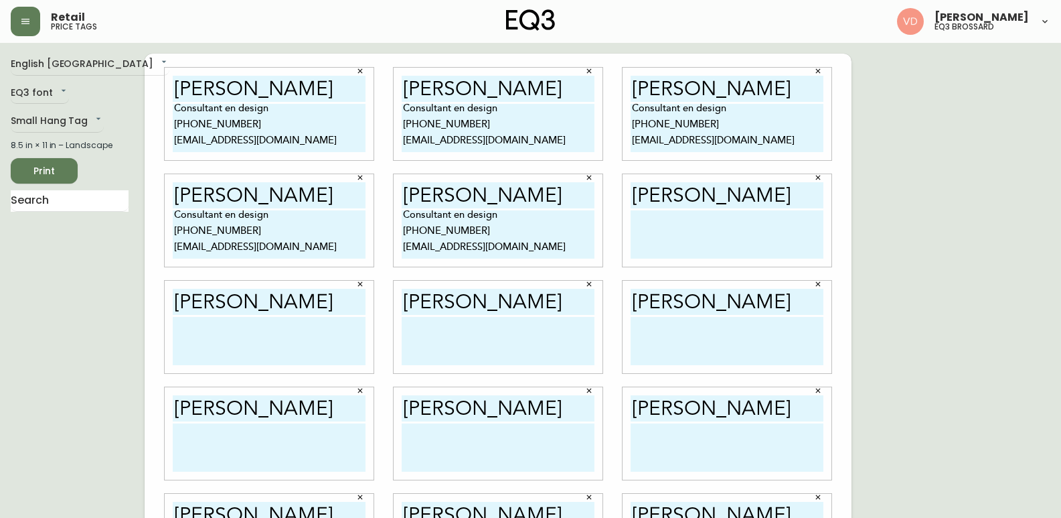
paste textarea "Consultant en design [PHONE_NUMBER] [EMAIL_ADDRESS][DOMAIN_NAME]"
type textarea "Consultant en design [PHONE_NUMBER] [EMAIL_ADDRESS][DOMAIN_NAME]"
click at [246, 329] on textarea at bounding box center [269, 341] width 193 height 48
paste textarea "Consultant en design [PHONE_NUMBER] [EMAIL_ADDRESS][DOMAIN_NAME]"
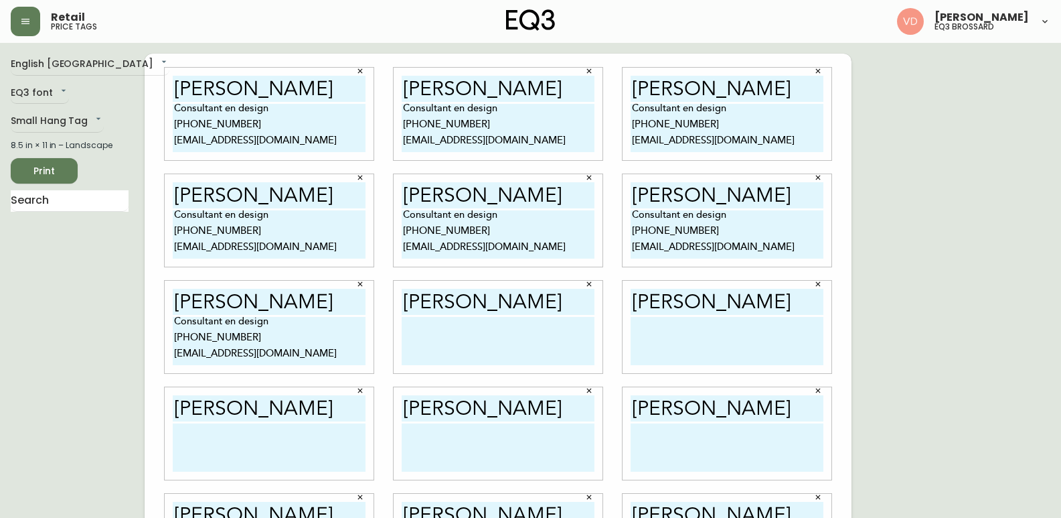
type textarea "Consultant en design [PHONE_NUMBER] [EMAIL_ADDRESS][DOMAIN_NAME]"
click at [496, 335] on textarea at bounding box center [498, 341] width 193 height 48
paste textarea "Consultant en design [PHONE_NUMBER] [EMAIL_ADDRESS][DOMAIN_NAME]"
type textarea "Consultant en design [PHONE_NUMBER] [EMAIL_ADDRESS][DOMAIN_NAME]"
click at [676, 338] on textarea at bounding box center [727, 341] width 193 height 48
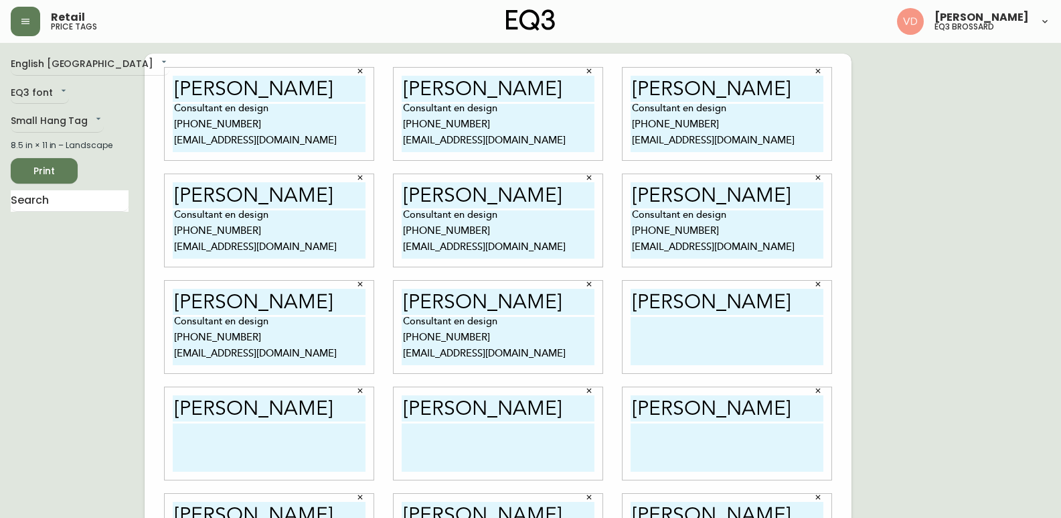
paste textarea "Consultant en design [PHONE_NUMBER] [EMAIL_ADDRESS][DOMAIN_NAME]"
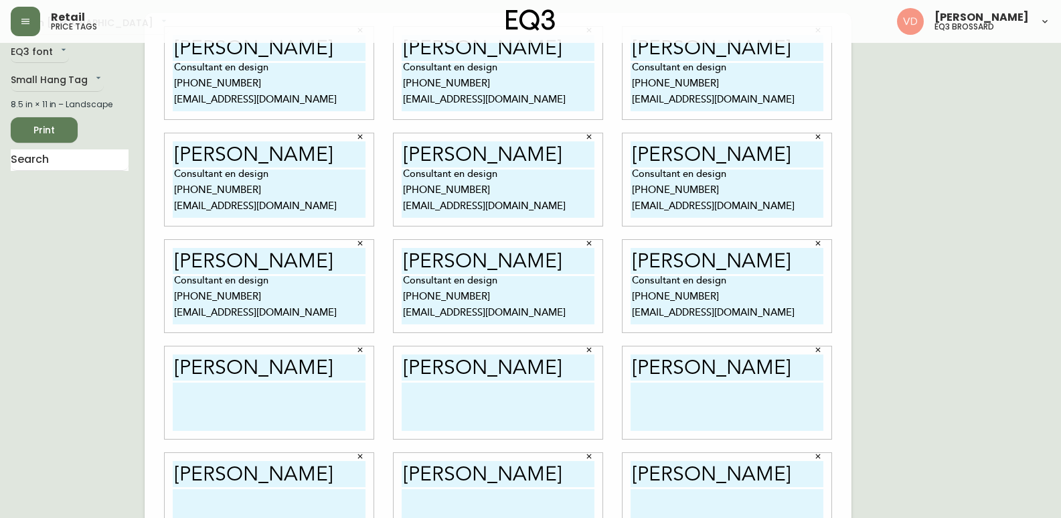
scroll to position [82, 0]
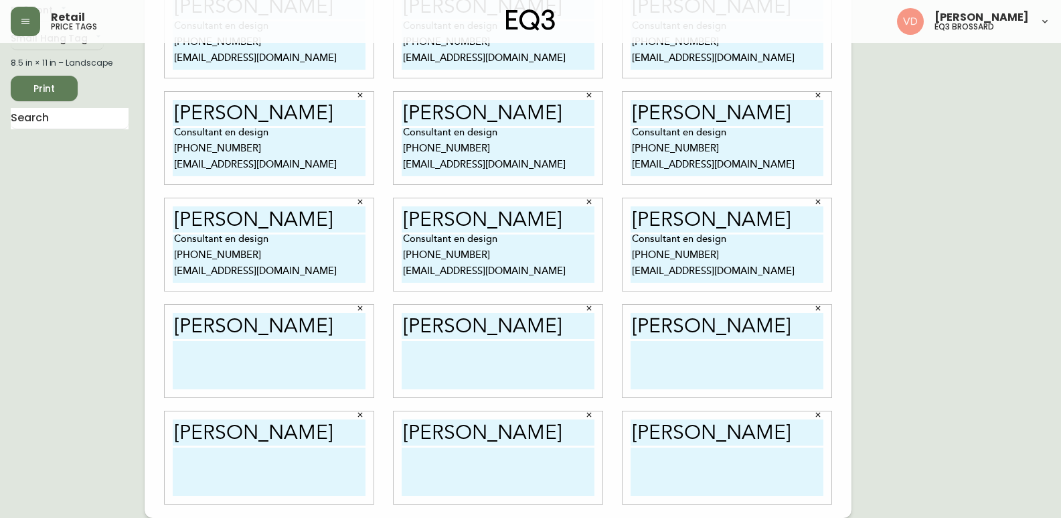
type textarea "Consultant en design [PHONE_NUMBER] [EMAIL_ADDRESS][DOMAIN_NAME]"
click at [252, 370] on textarea at bounding box center [269, 365] width 193 height 48
paste textarea "Consultant en design [PHONE_NUMBER] [EMAIL_ADDRESS][DOMAIN_NAME]"
type textarea "Consultant en design [PHONE_NUMBER] [EMAIL_ADDRESS][DOMAIN_NAME]"
click at [471, 360] on textarea at bounding box center [498, 365] width 193 height 48
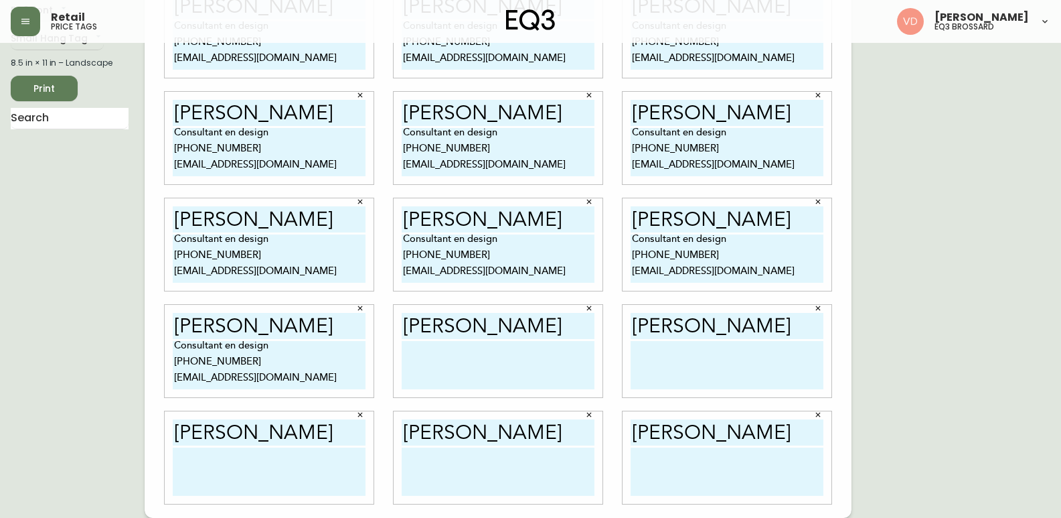
paste textarea "Consultant en design [PHONE_NUMBER] [EMAIL_ADDRESS][DOMAIN_NAME]"
type textarea "Consultant en design [PHONE_NUMBER] [EMAIL_ADDRESS][DOMAIN_NAME]"
click at [674, 366] on textarea at bounding box center [727, 365] width 193 height 48
paste textarea "Consultant en design [PHONE_NUMBER] [EMAIL_ADDRESS][DOMAIN_NAME]"
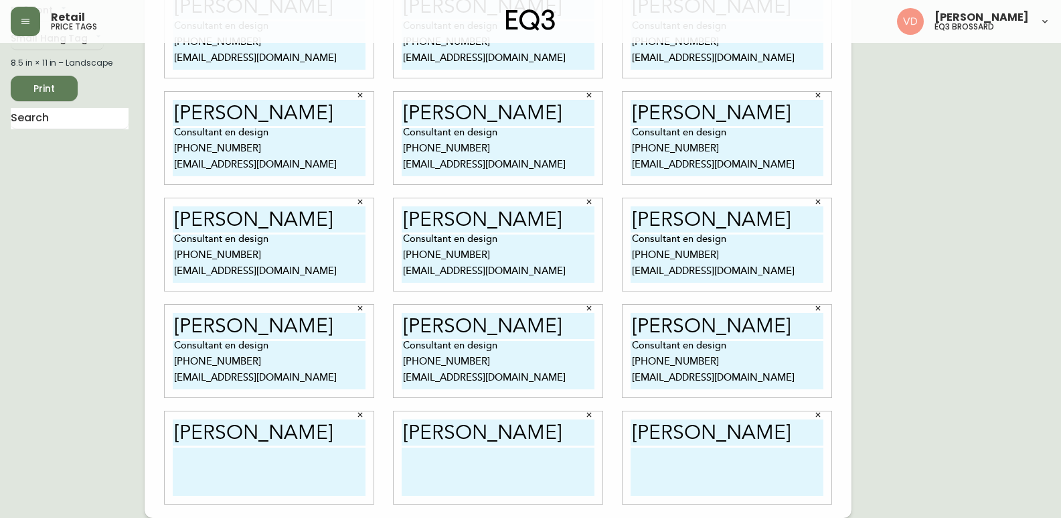
type textarea "Consultant en design [PHONE_NUMBER] [EMAIL_ADDRESS][DOMAIN_NAME]"
click at [263, 463] on textarea at bounding box center [269, 471] width 193 height 48
paste textarea "Consultant en design [PHONE_NUMBER] [EMAIL_ADDRESS][DOMAIN_NAME]"
type textarea "Consultant en design [PHONE_NUMBER] [EMAIL_ADDRESS][DOMAIN_NAME]"
click at [443, 466] on textarea at bounding box center [498, 471] width 193 height 48
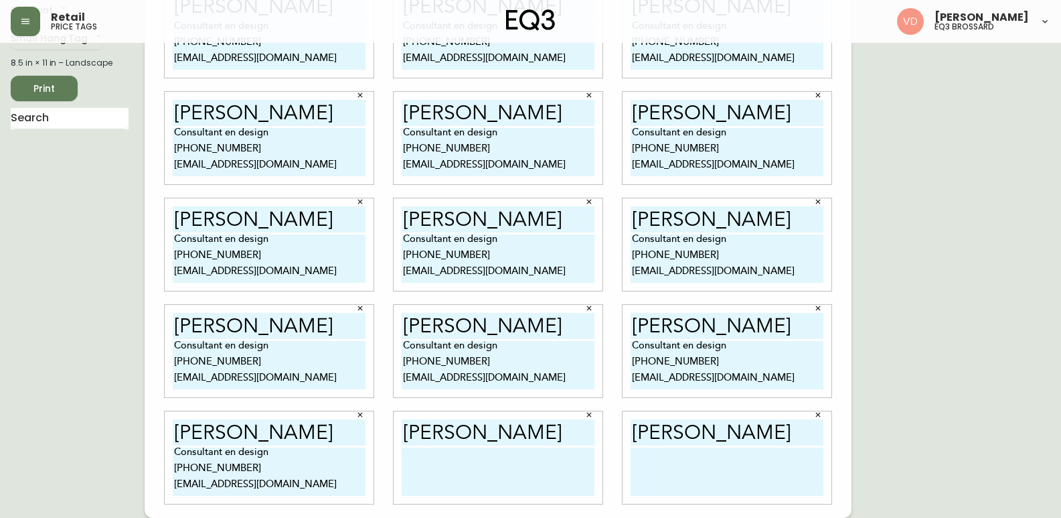
paste textarea "Consultant en design [PHONE_NUMBER] [EMAIL_ADDRESS][DOMAIN_NAME]"
type textarea "Consultant en design [PHONE_NUMBER] [EMAIL_ADDRESS][DOMAIN_NAME]"
click at [704, 477] on textarea at bounding box center [727, 471] width 193 height 48
paste textarea "Consultant en design [PHONE_NUMBER] [EMAIL_ADDRESS][DOMAIN_NAME]"
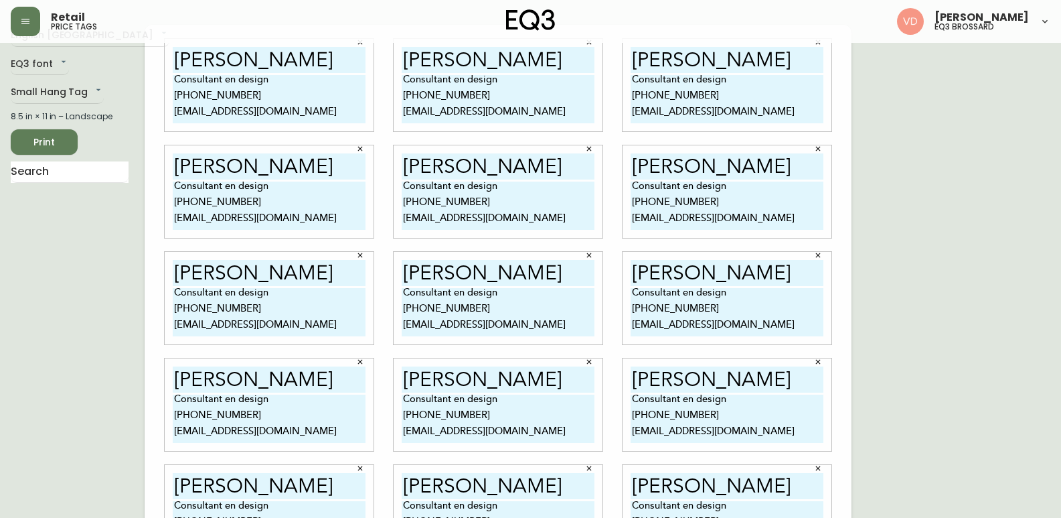
scroll to position [0, 0]
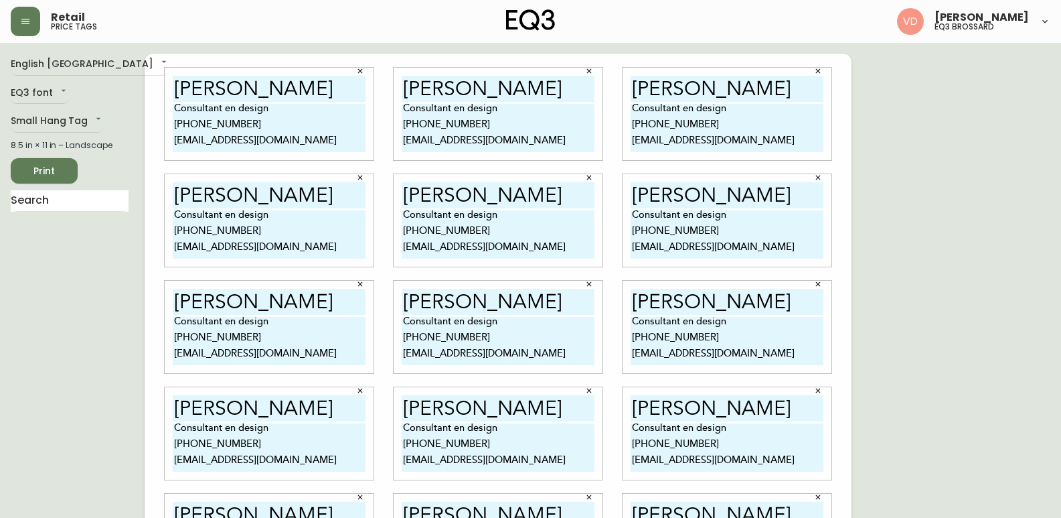
type textarea "Consultant en design [PHONE_NUMBER] [EMAIL_ADDRESS][DOMAIN_NAME]"
click at [62, 176] on span "Print" at bounding box center [44, 171] width 46 height 17
